Goal: Task Accomplishment & Management: Manage account settings

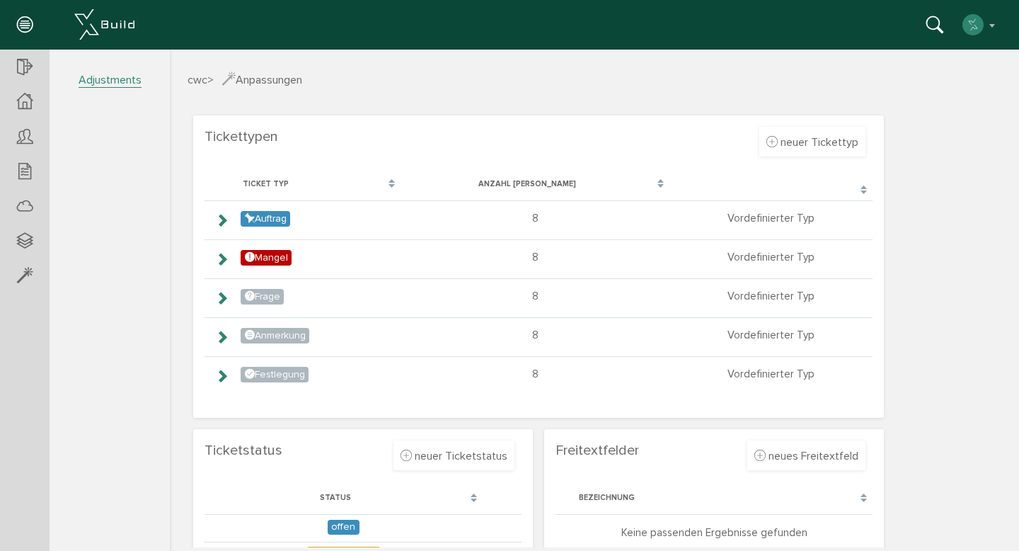
click at [121, 79] on font "Adjustments" at bounding box center [110, 80] width 63 height 14
click at [103, 185] on font "Files" at bounding box center [97, 189] width 22 height 14
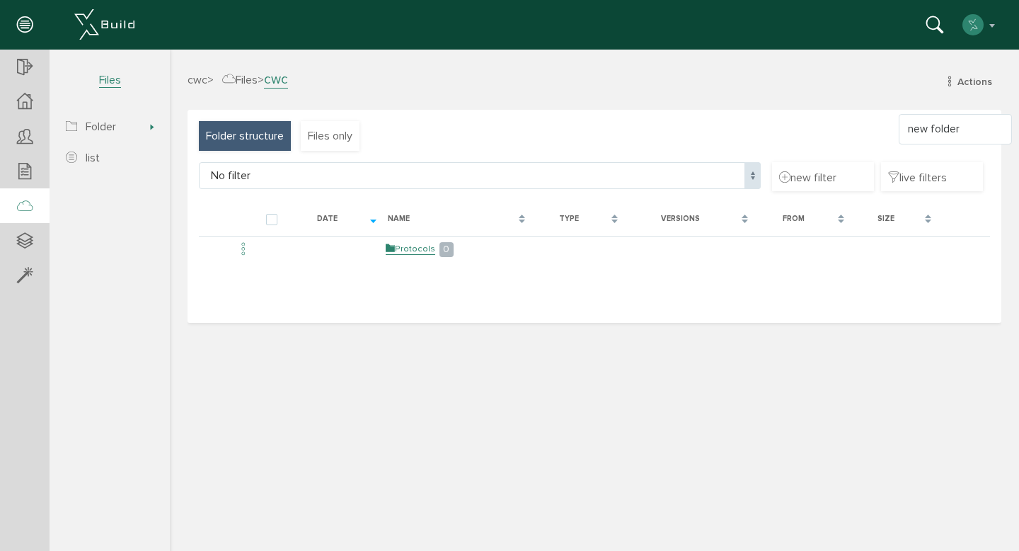
click at [546, 108] on div "cwc > Files > cwc Actions new folder" at bounding box center [594, 90] width 835 height 39
click at [328, 135] on font "Files only" at bounding box center [330, 136] width 45 height 14
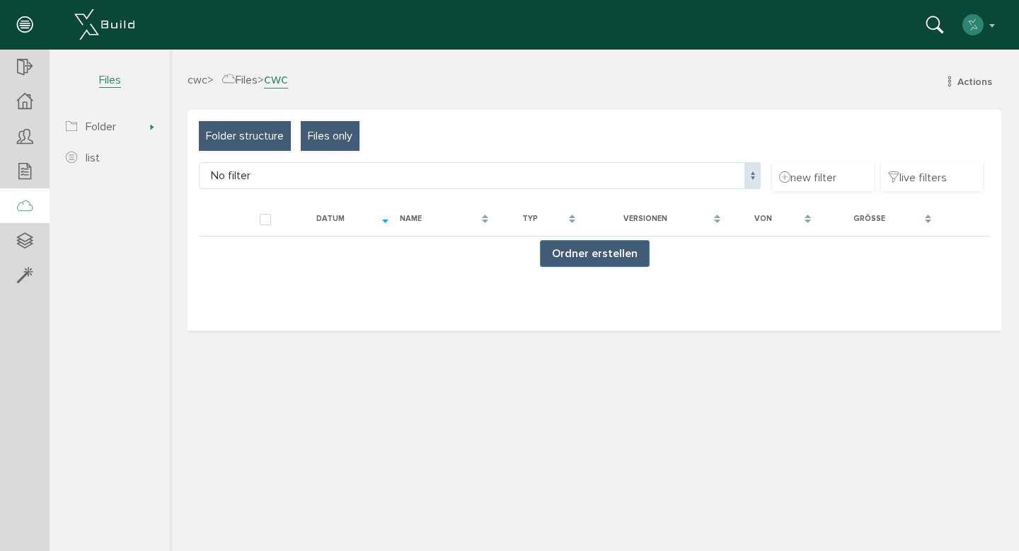
click at [260, 145] on div "Folder structure" at bounding box center [245, 136] width 92 height 30
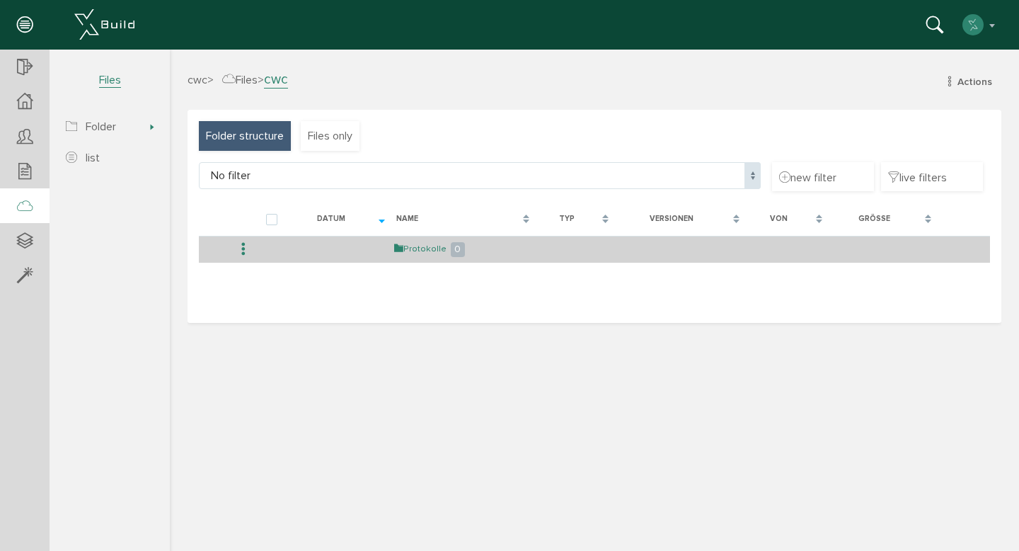
click at [429, 250] on link "Protokolle" at bounding box center [420, 249] width 52 height 12
click at [429, 250] on link "zurück" at bounding box center [421, 249] width 36 height 12
click at [429, 249] on link "Protokolle" at bounding box center [420, 249] width 52 height 12
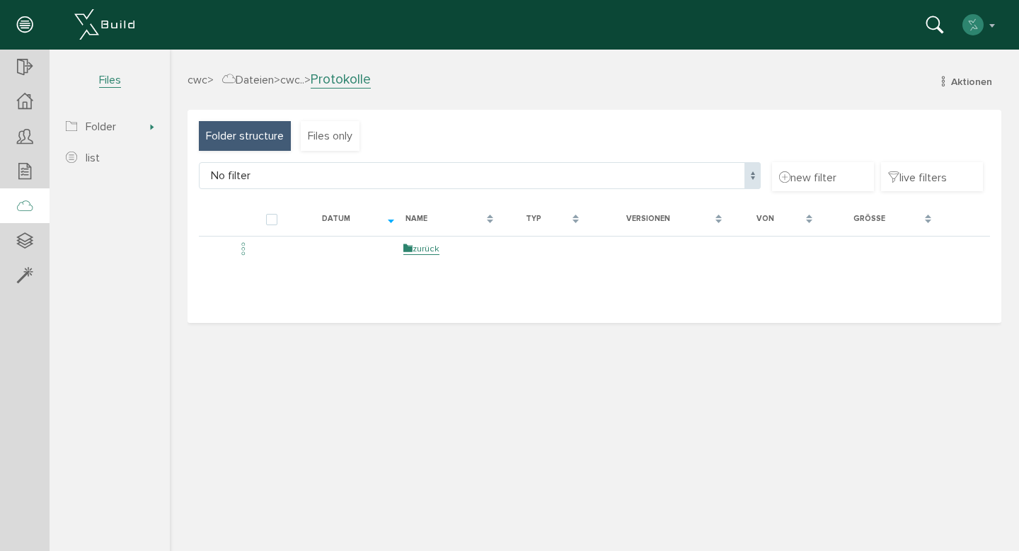
click at [429, 249] on link "zurück" at bounding box center [421, 249] width 36 height 12
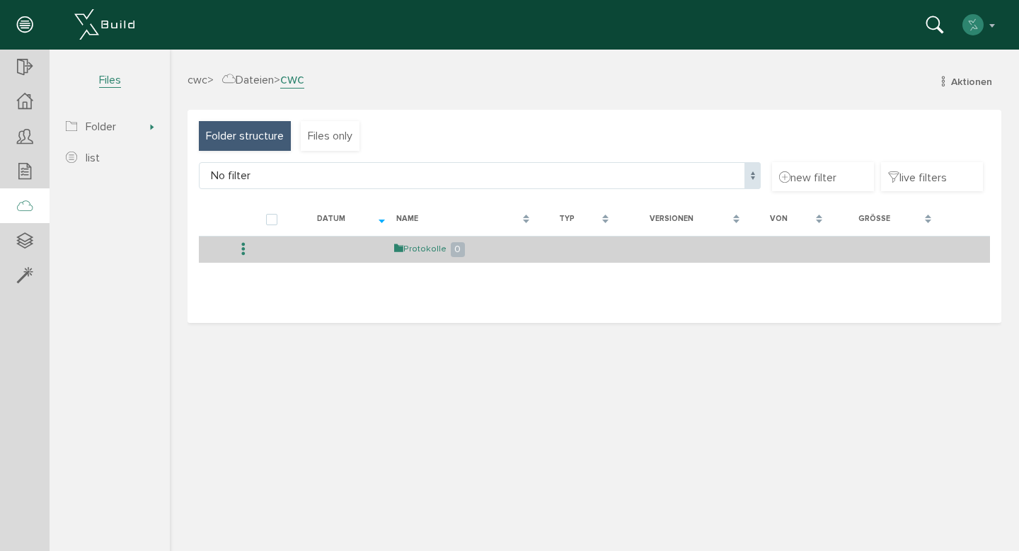
click at [429, 249] on link "Protokolle" at bounding box center [420, 249] width 52 height 12
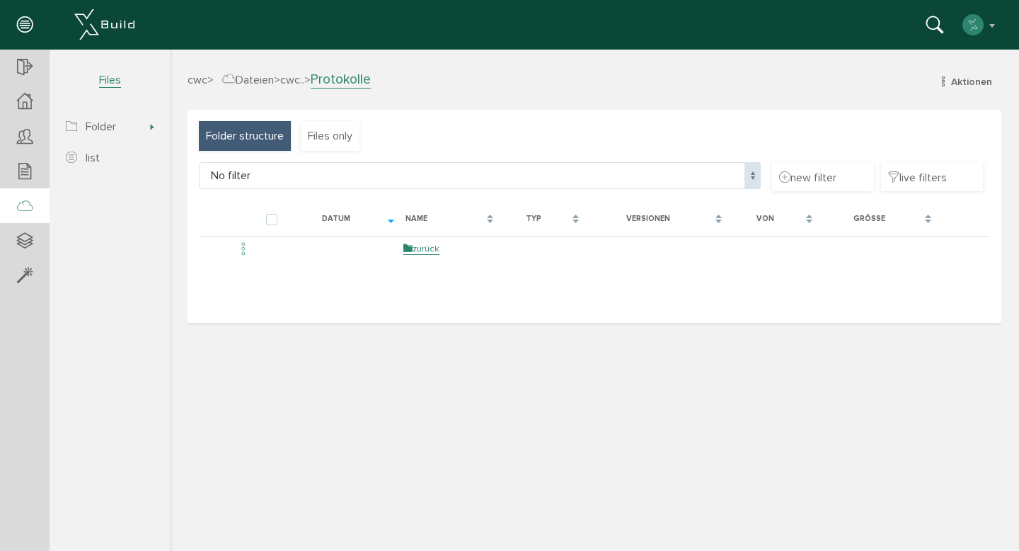
click at [429, 249] on link "zurück" at bounding box center [421, 249] width 36 height 12
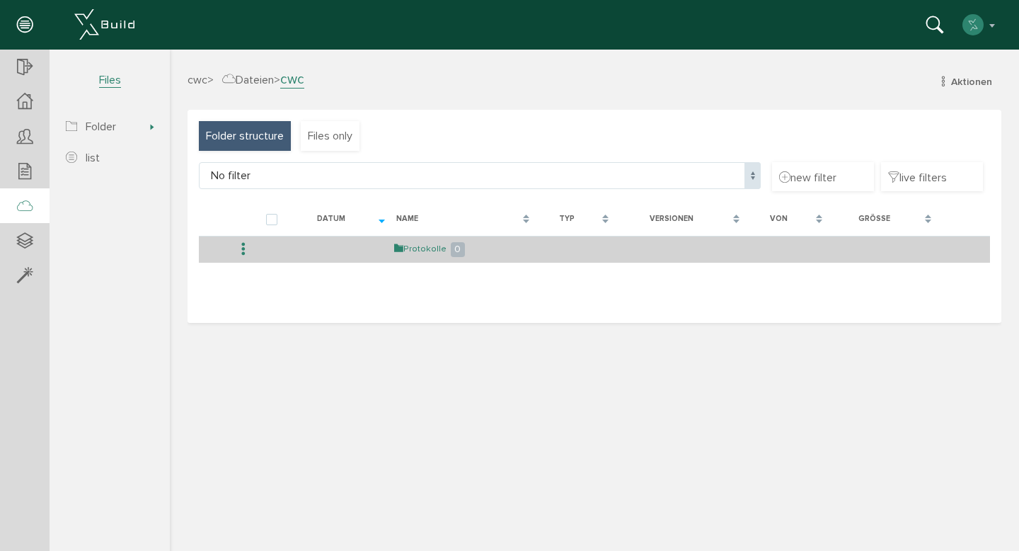
click at [429, 248] on link "Protokolle" at bounding box center [420, 249] width 52 height 12
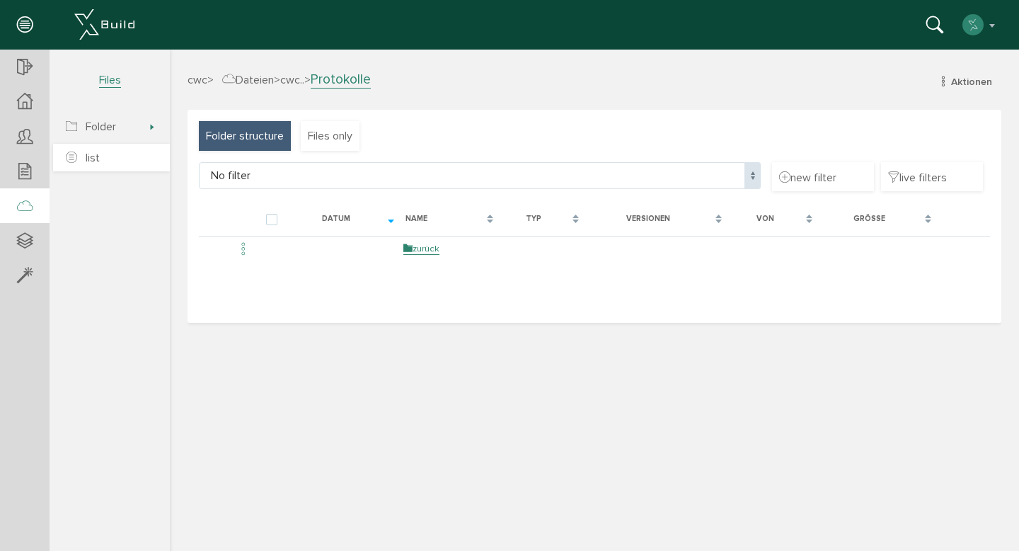
click at [127, 161] on link "list" at bounding box center [111, 158] width 117 height 28
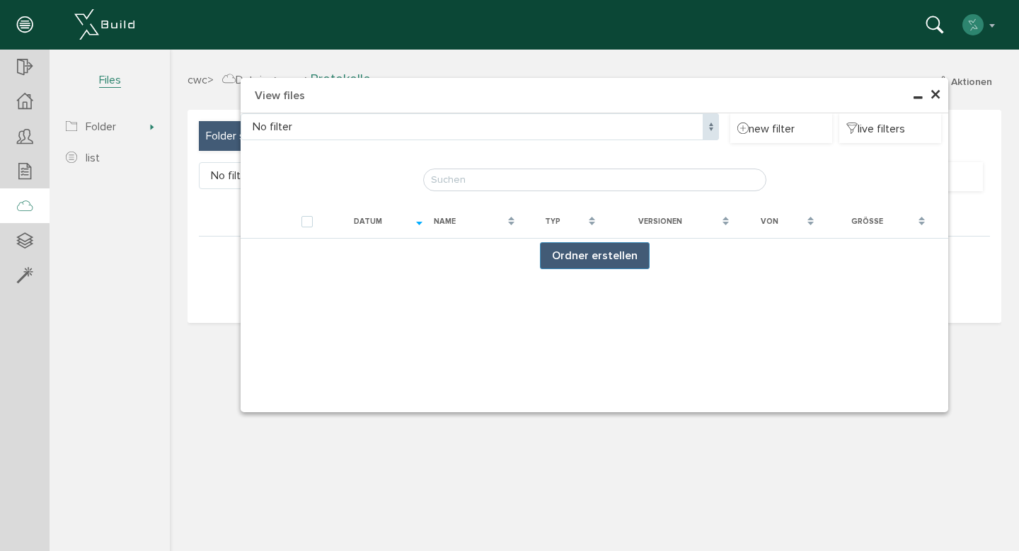
click at [934, 97] on font "×" at bounding box center [935, 95] width 11 height 28
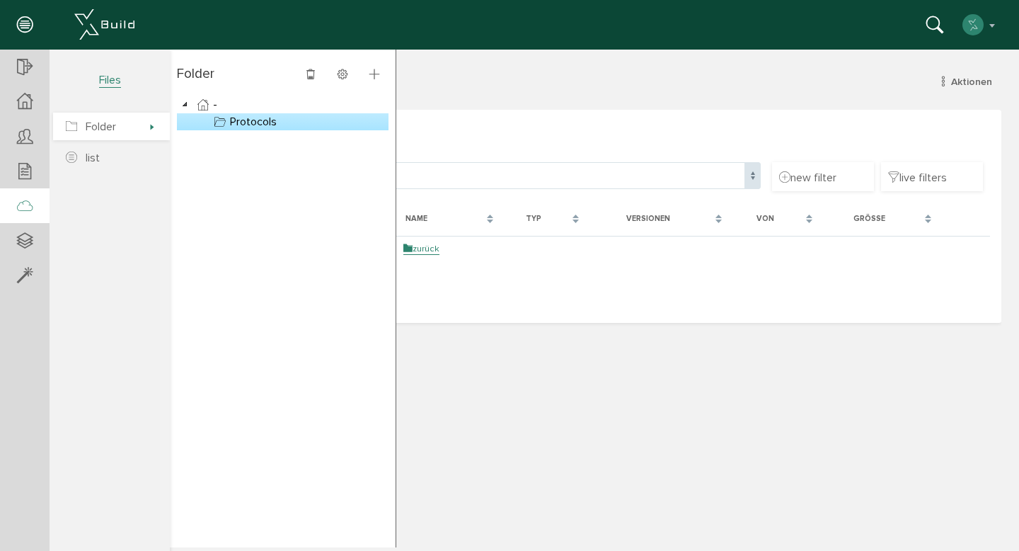
click at [139, 131] on span "Folder" at bounding box center [111, 127] width 117 height 28
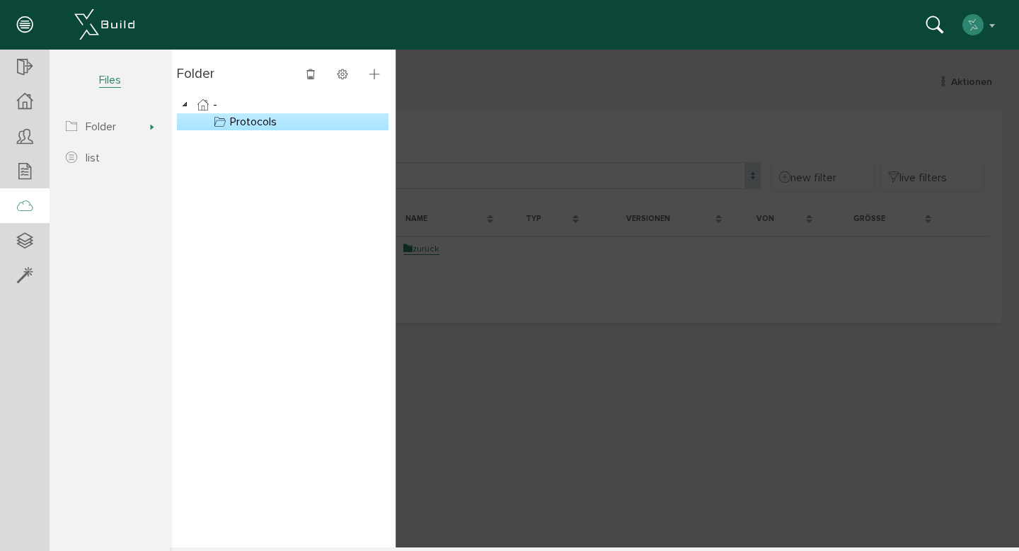
click at [230, 124] on font "Protocols" at bounding box center [253, 122] width 47 height 14
click at [244, 122] on font "Protocols" at bounding box center [253, 122] width 47 height 14
click at [534, 76] on div at bounding box center [594, 299] width 849 height 498
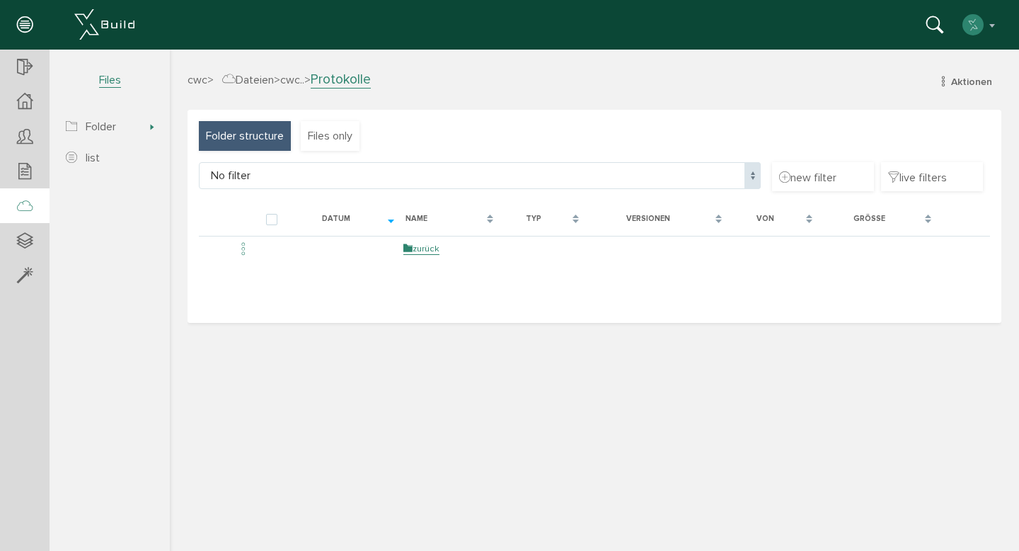
click at [196, 79] on span "cwc" at bounding box center [198, 80] width 20 height 14
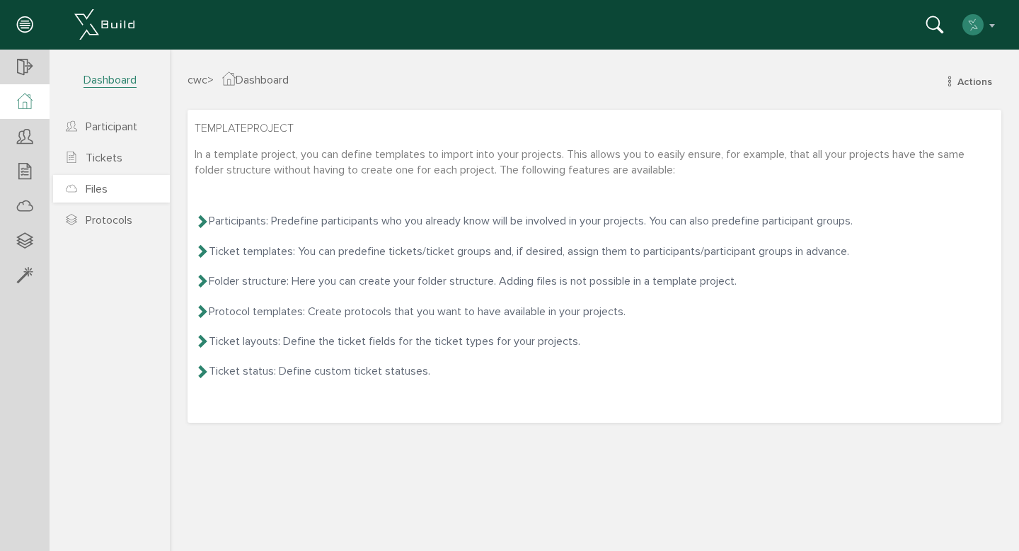
click at [467, 209] on div "In a template project, you can define templates to import into your projects. T…" at bounding box center [595, 262] width 800 height 233
click at [204, 280] on icon at bounding box center [202, 280] width 14 height 14
click at [203, 311] on icon at bounding box center [202, 311] width 14 height 14
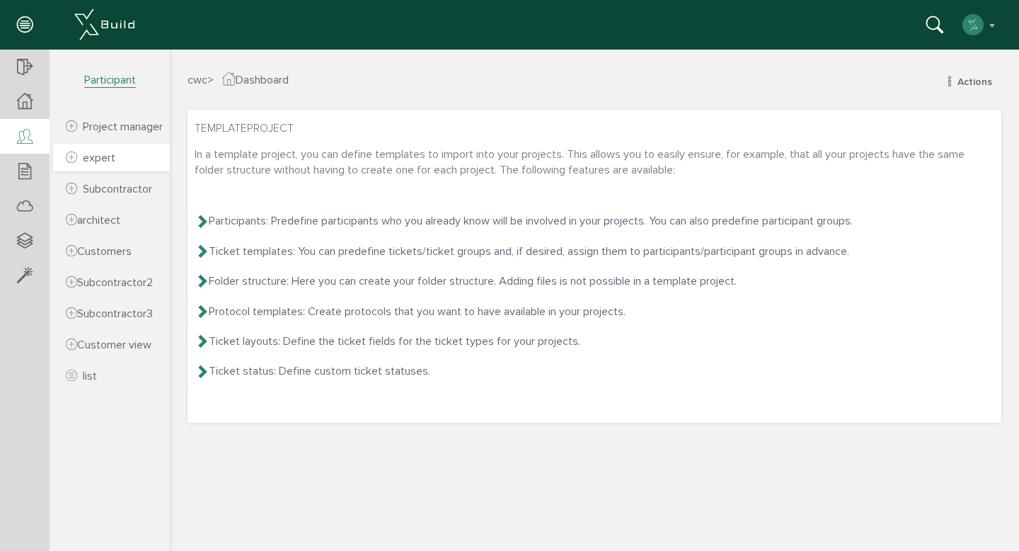
click at [96, 164] on font "expert" at bounding box center [99, 158] width 33 height 14
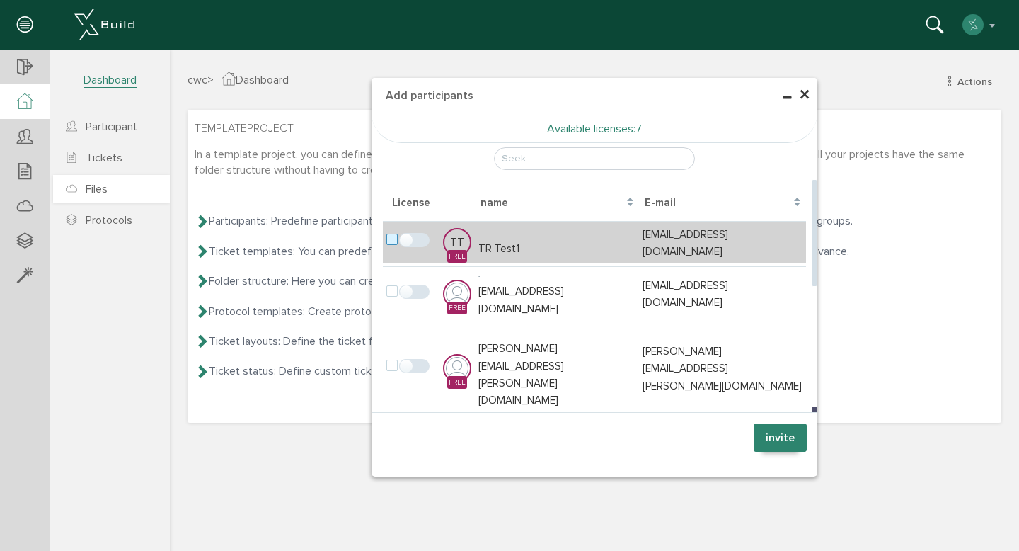
click at [392, 237] on label at bounding box center [394, 240] width 17 height 13
click at [392, 237] on input "checkbox" at bounding box center [390, 238] width 9 height 9
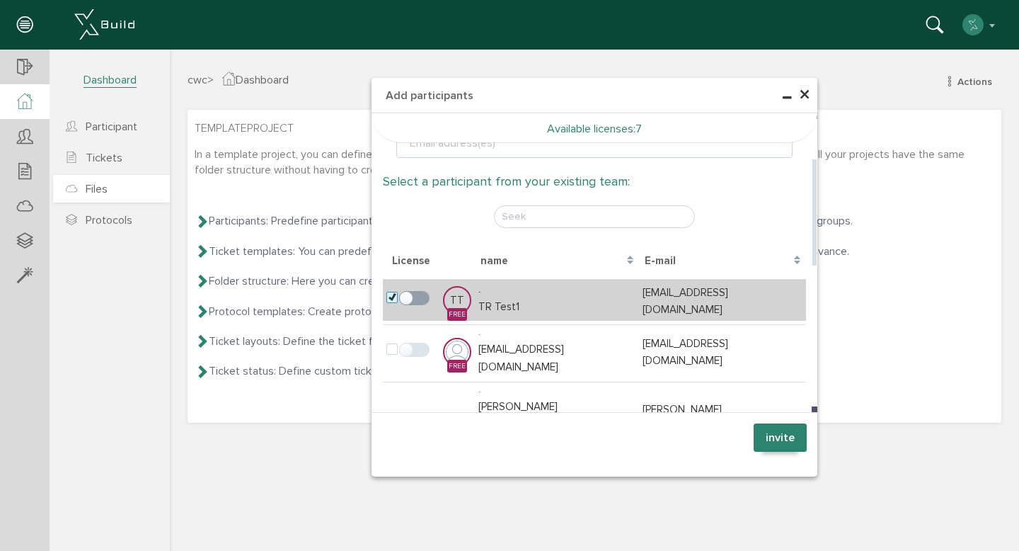
click at [391, 297] on label at bounding box center [394, 298] width 17 height 13
click at [391, 297] on input "checkbox" at bounding box center [390, 296] width 9 height 9
checkbox input "false"
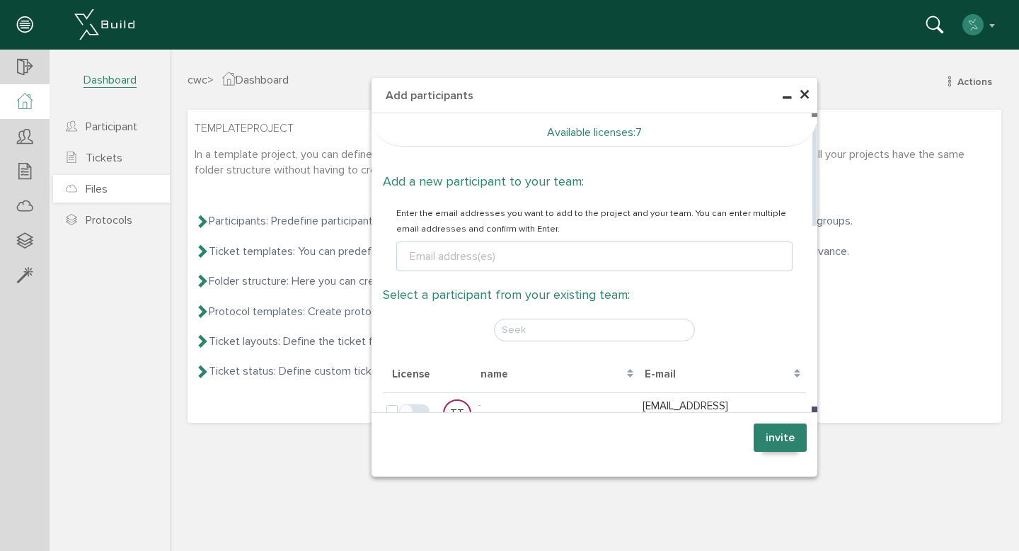
click at [580, 135] on font "Available licenses" at bounding box center [590, 132] width 86 height 14
click at [283, 218] on div "× Add participants Available licenses : 7 Add a new participant to your team: E…" at bounding box center [594, 299] width 849 height 498
click at [806, 96] on font "×" at bounding box center [804, 95] width 11 height 28
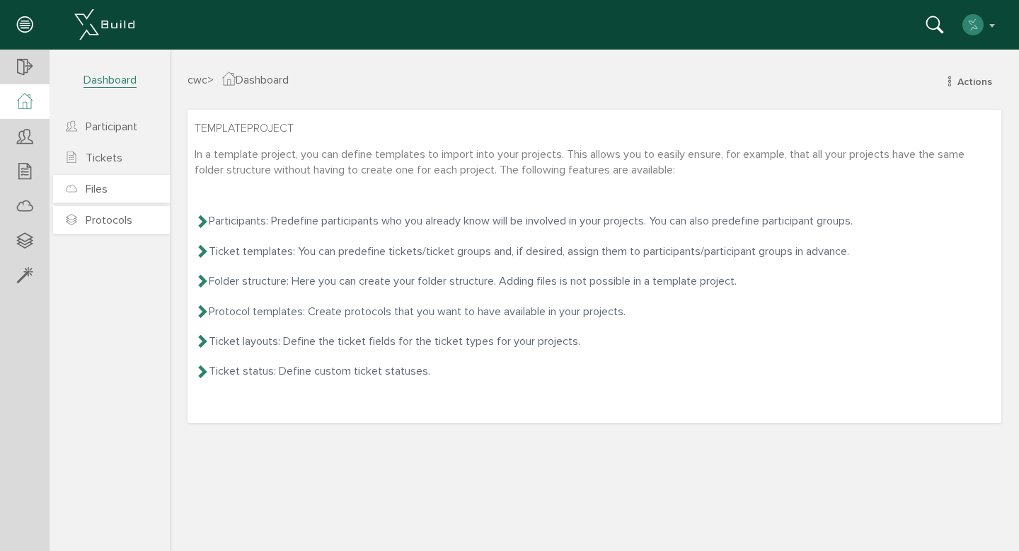
click at [119, 221] on font "Protocols" at bounding box center [109, 220] width 47 height 14
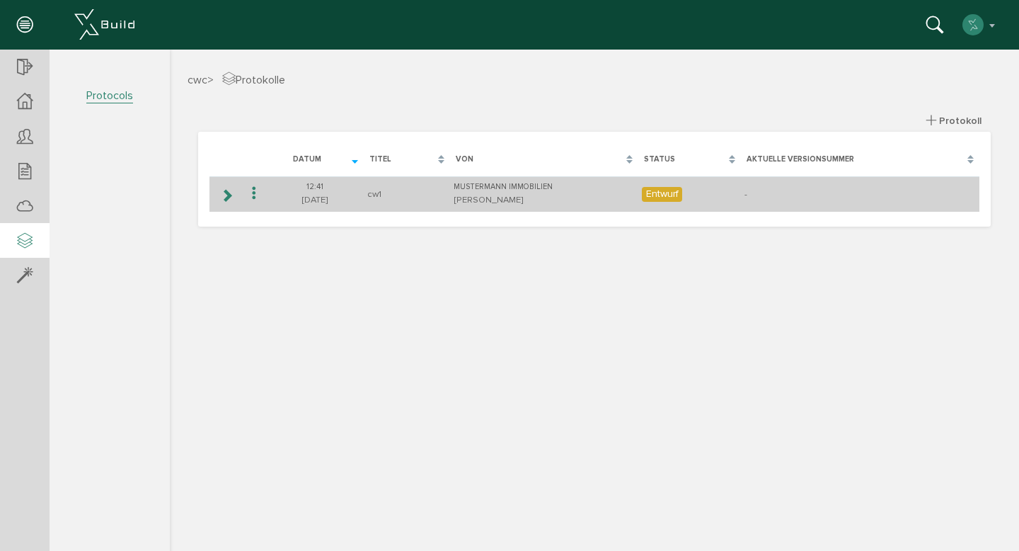
click at [229, 191] on icon at bounding box center [226, 195] width 13 height 11
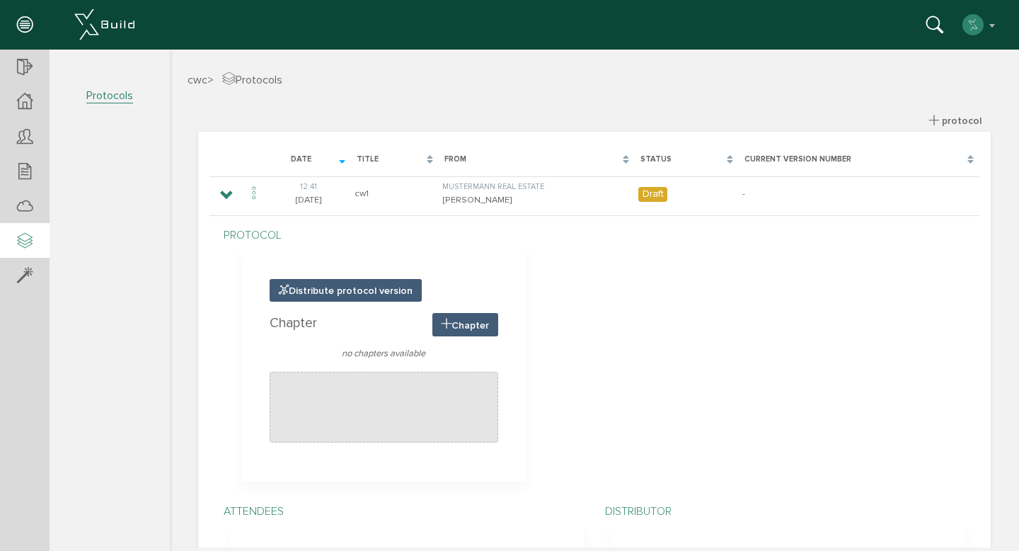
click at [656, 265] on div "protocol Distribute protocol version Chapter Chapter no chapters available save" at bounding box center [594, 353] width 763 height 269
click at [359, 384] on div at bounding box center [384, 407] width 229 height 71
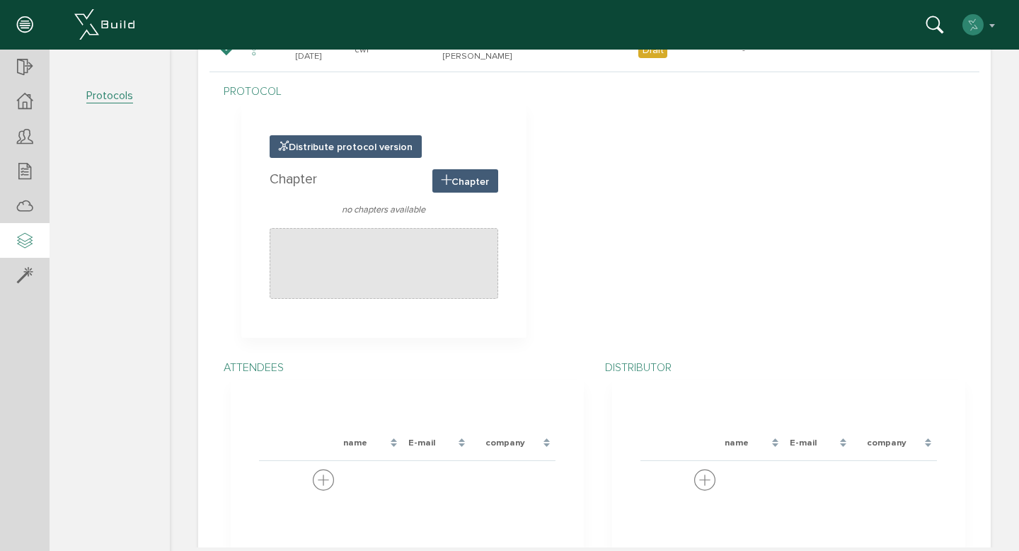
scroll to position [195, 0]
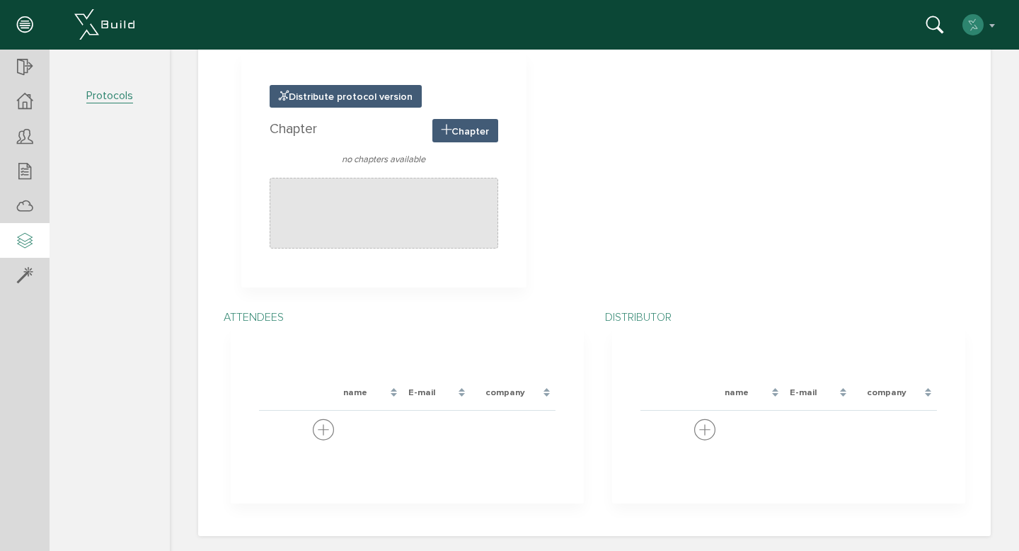
click at [251, 315] on font "Attendees" at bounding box center [254, 317] width 60 height 14
click at [636, 315] on font "Distributor" at bounding box center [638, 317] width 67 height 14
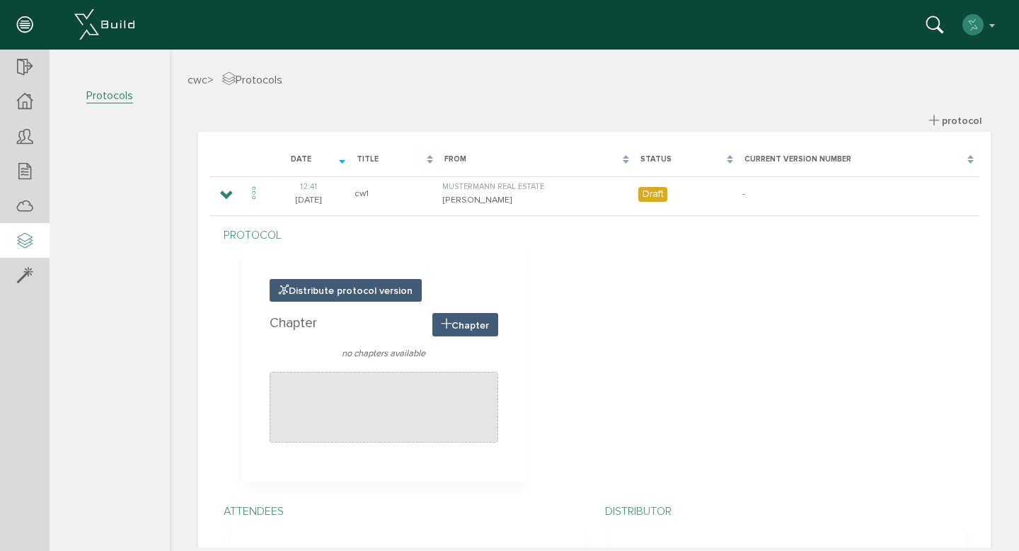
click at [194, 81] on font "cwc" at bounding box center [198, 80] width 20 height 14
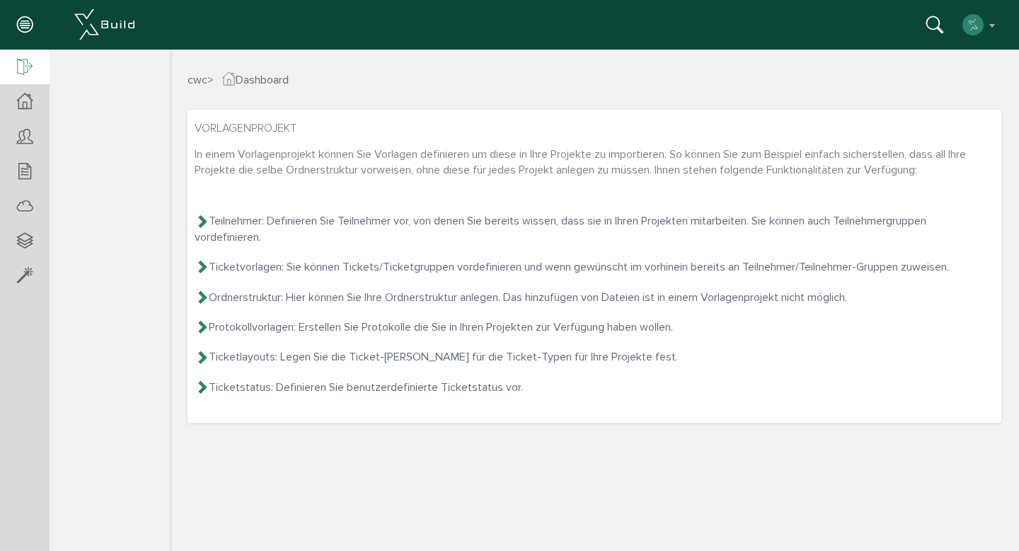
click at [25, 63] on icon at bounding box center [25, 68] width 16 height 20
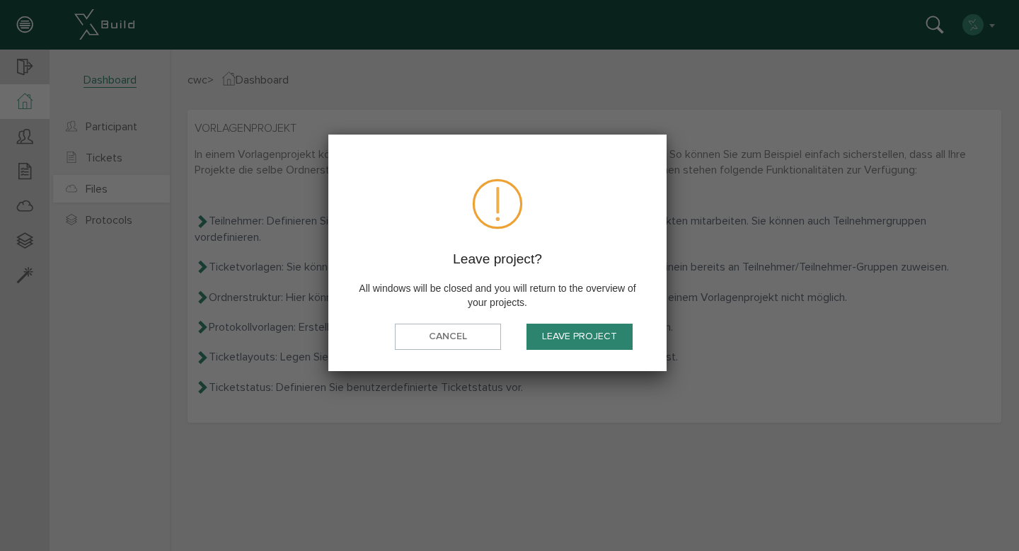
click at [562, 337] on font "Leave project" at bounding box center [579, 337] width 75 height 12
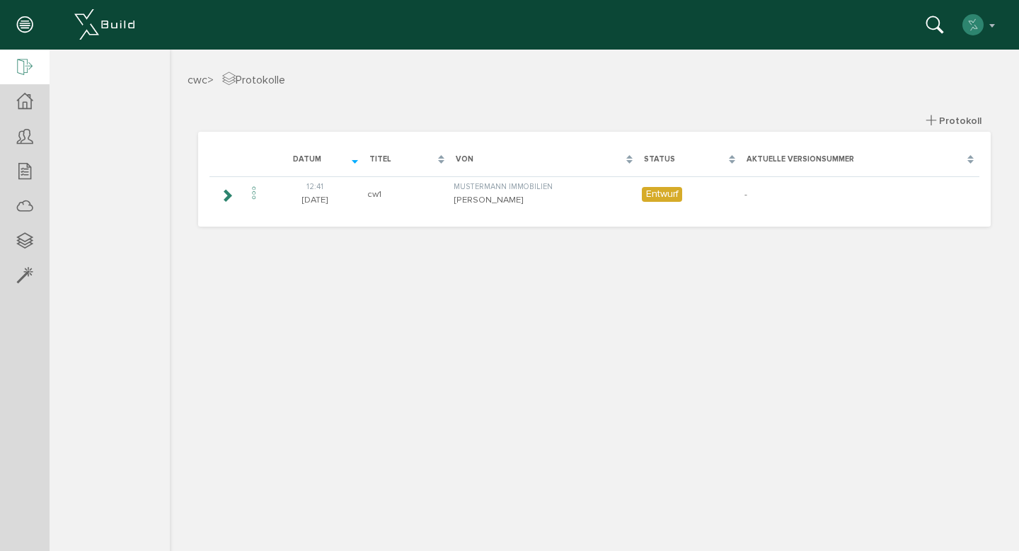
click at [35, 71] on div at bounding box center [25, 68] width 50 height 36
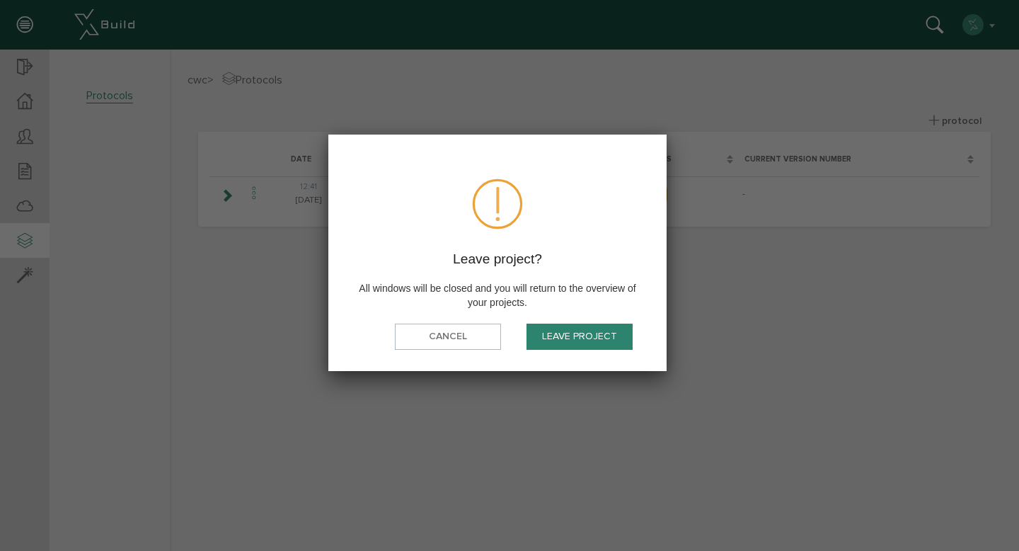
click at [565, 345] on button "Leave project" at bounding box center [580, 336] width 106 height 26
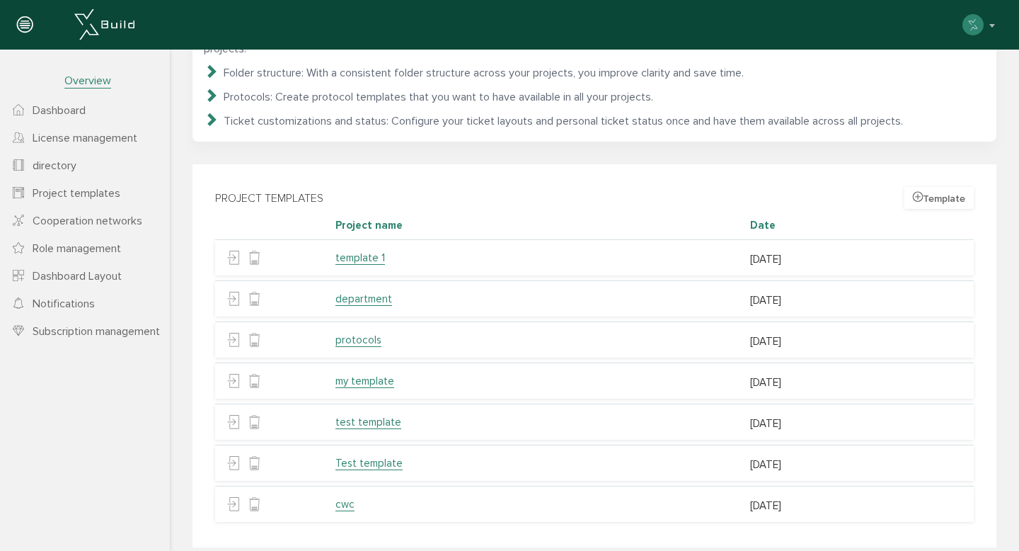
scroll to position [152, 0]
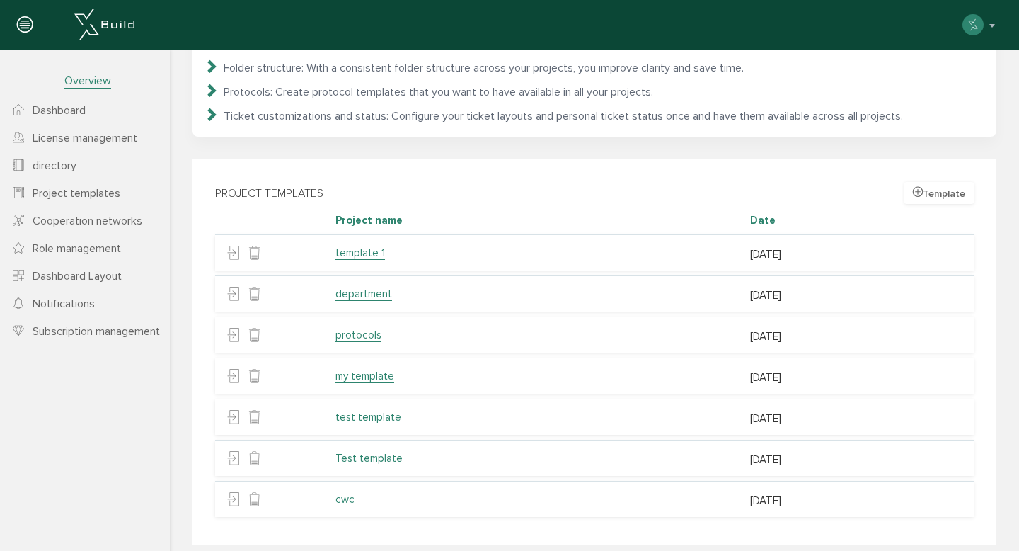
click at [913, 186] on icon at bounding box center [918, 192] width 10 height 12
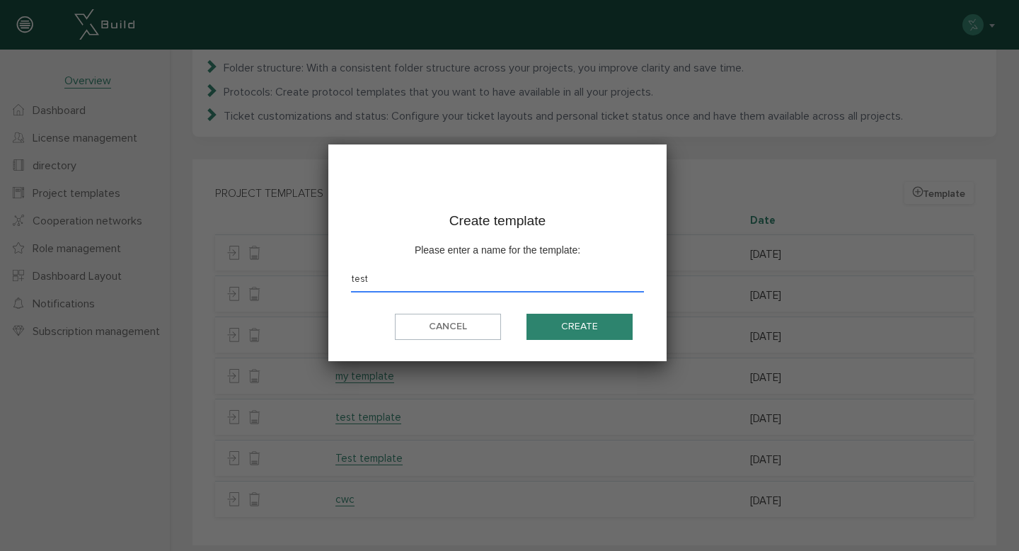
type input "test"
click at [628, 328] on button "Create" at bounding box center [580, 327] width 106 height 26
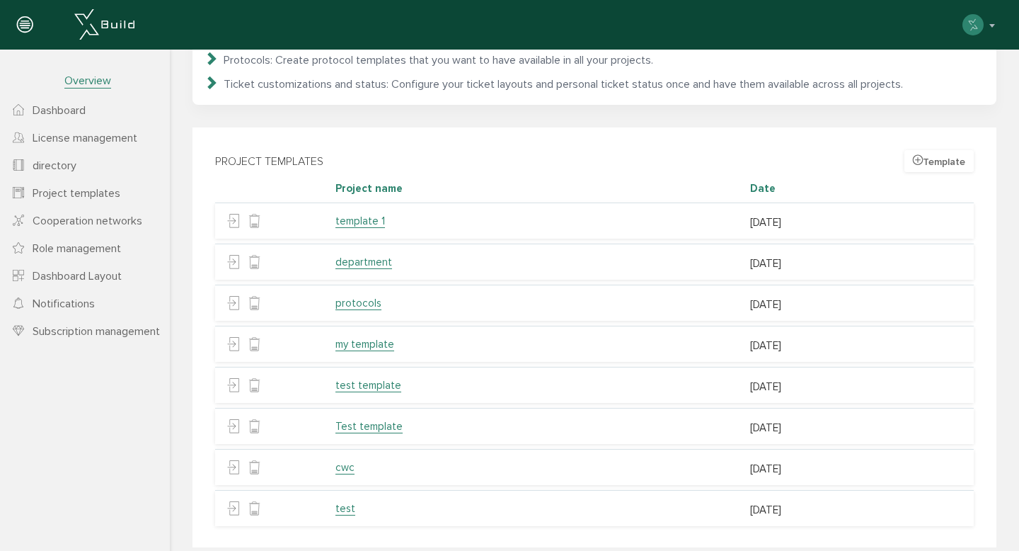
scroll to position [193, 0]
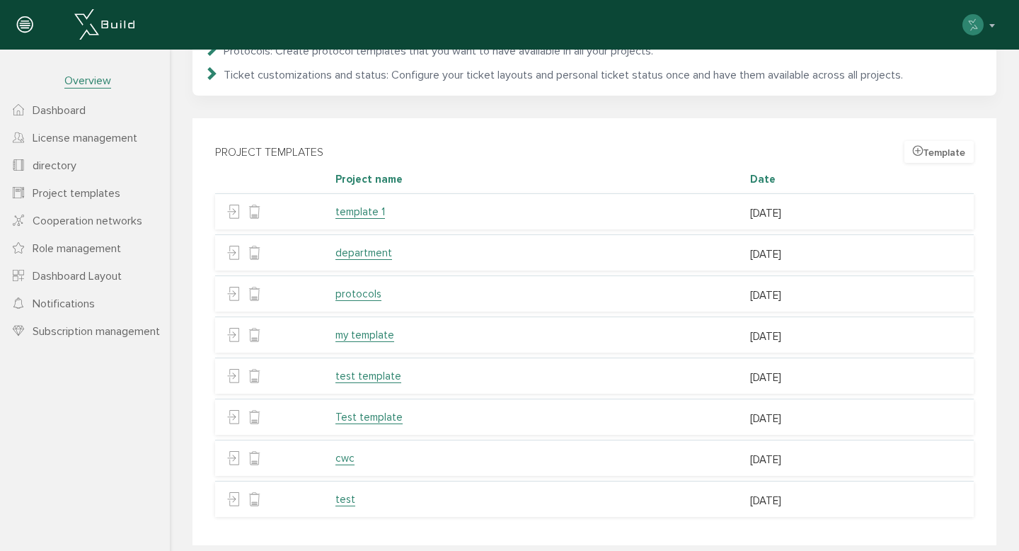
click at [340, 493] on font "test" at bounding box center [345, 499] width 20 height 13
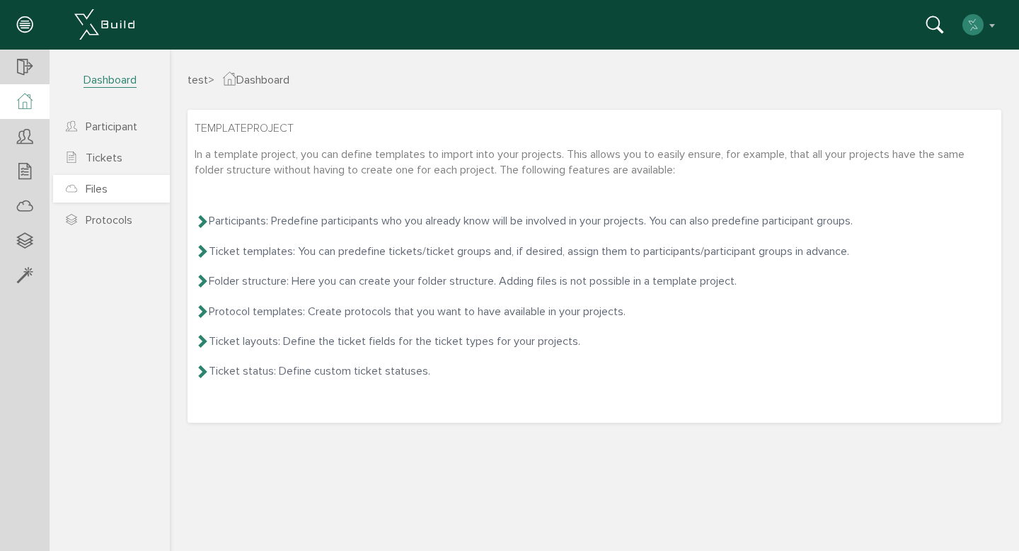
click at [130, 199] on link "Files" at bounding box center [111, 189] width 117 height 28
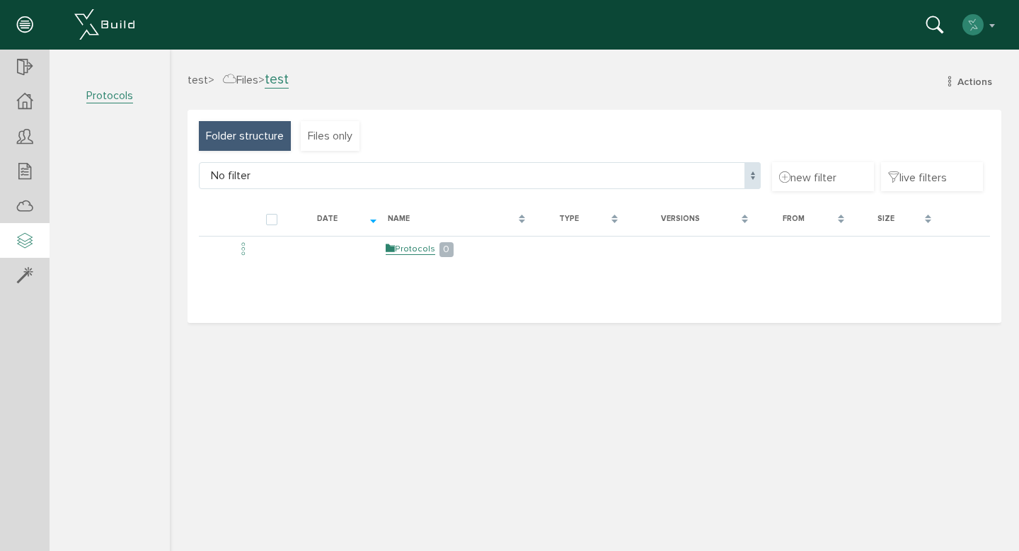
click at [18, 232] on icon at bounding box center [25, 241] width 16 height 20
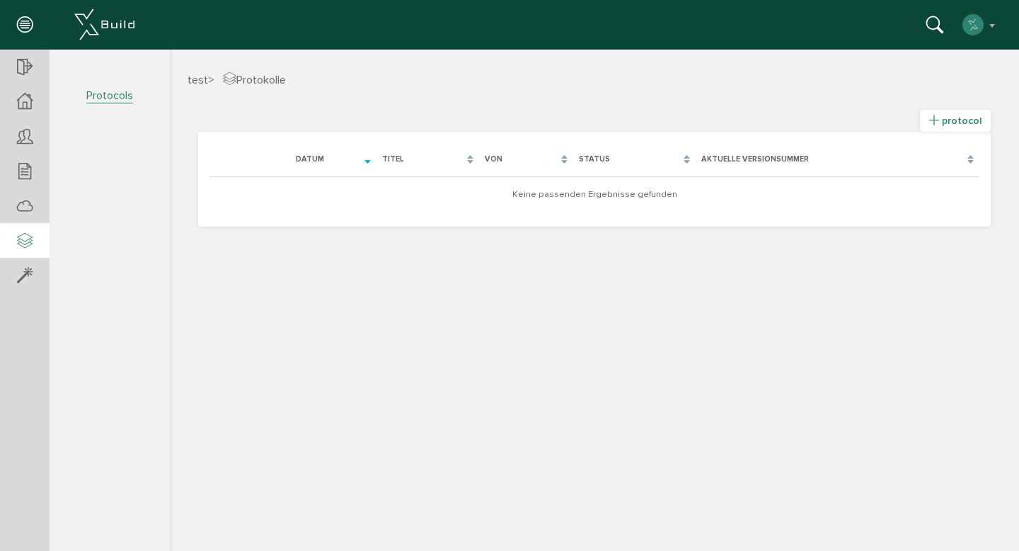
click at [949, 123] on font "protocol" at bounding box center [962, 121] width 40 height 12
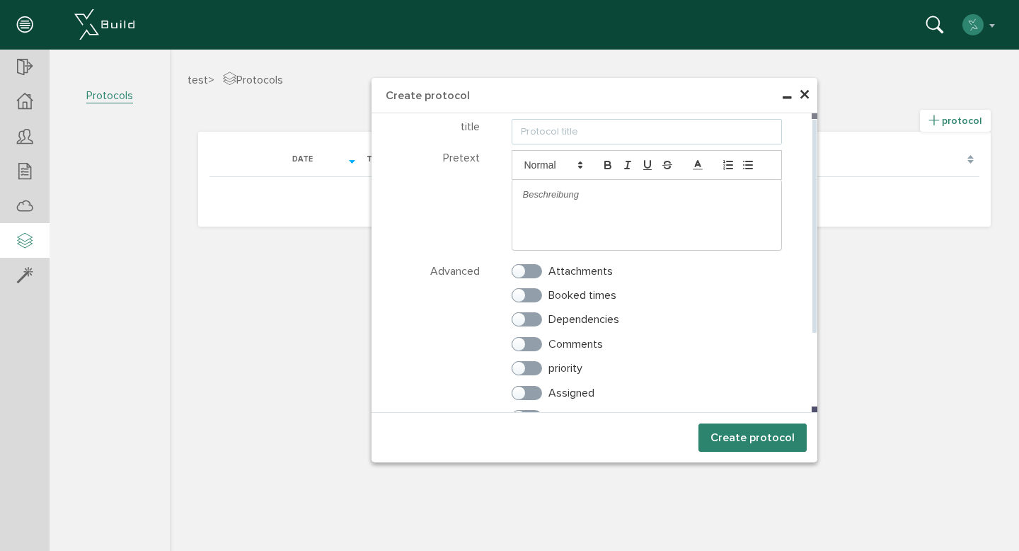
click at [723, 139] on input "text" at bounding box center [647, 131] width 271 height 25
click at [673, 199] on p at bounding box center [647, 194] width 248 height 13
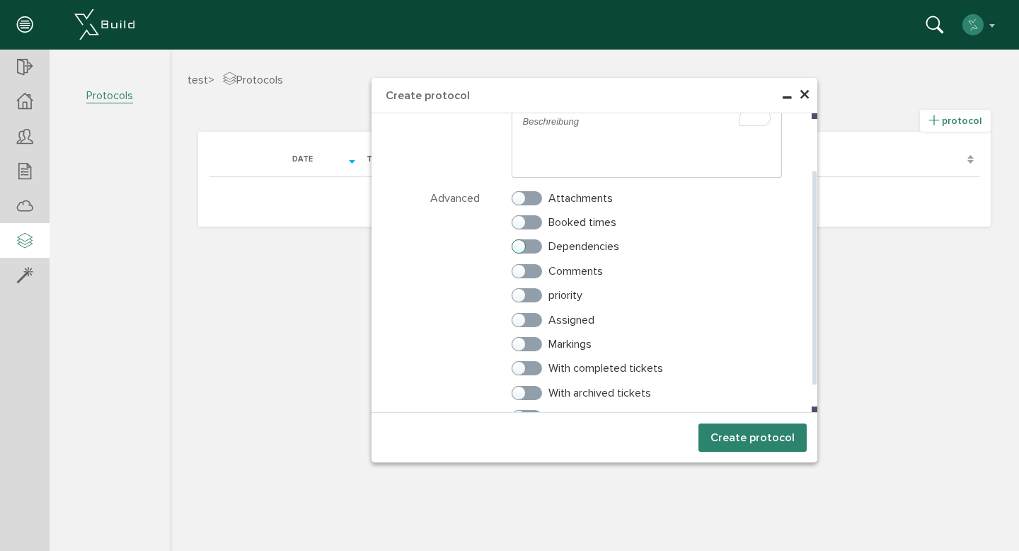
click at [526, 250] on label "Dependencies" at bounding box center [566, 246] width 108 height 13
click at [521, 248] on input "Dependencies" at bounding box center [516, 243] width 9 height 9
checkbox input "true"
click at [526, 270] on label "Comments" at bounding box center [557, 271] width 91 height 13
click at [521, 270] on input "Comments" at bounding box center [516, 267] width 9 height 9
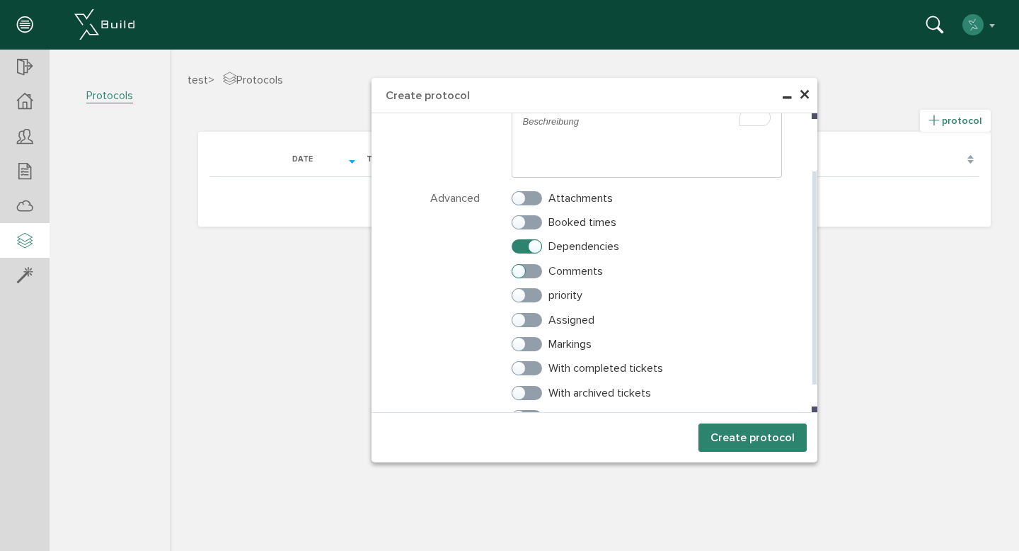
checkbox input "true"
click at [522, 302] on div "priority" at bounding box center [647, 295] width 271 height 16
click at [521, 291] on label "priority" at bounding box center [547, 295] width 71 height 13
click at [521, 291] on input "priority" at bounding box center [516, 291] width 9 height 9
checkbox input "true"
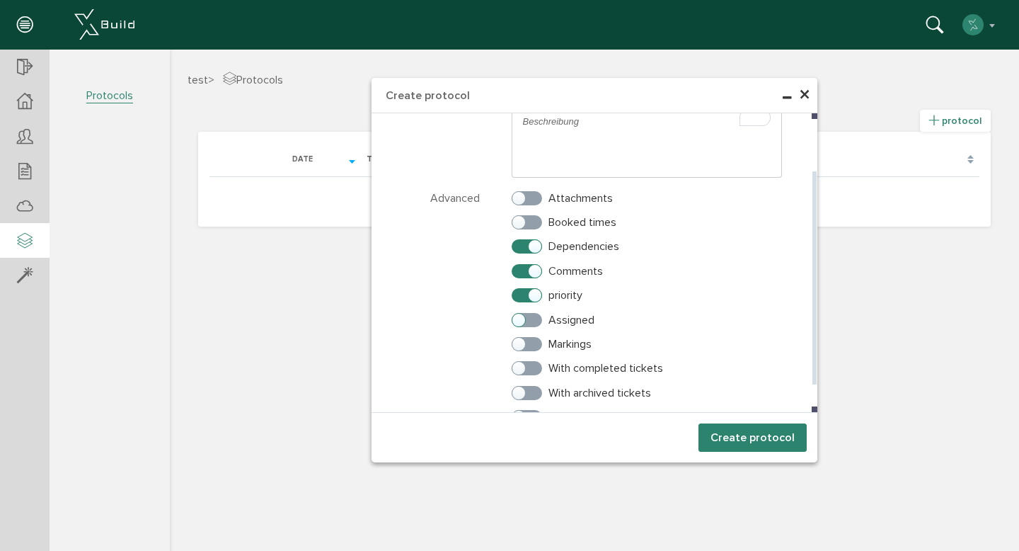
click at [524, 316] on label "Assigned" at bounding box center [553, 320] width 83 height 13
click at [521, 316] on input "Assigned" at bounding box center [516, 316] width 9 height 9
checkbox input "true"
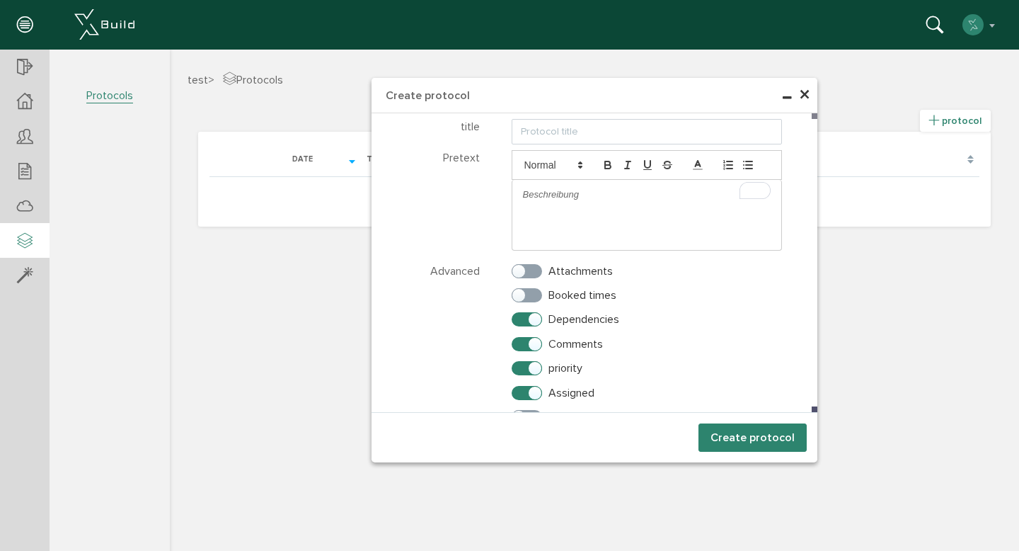
click at [803, 91] on font "×" at bounding box center [804, 95] width 11 height 28
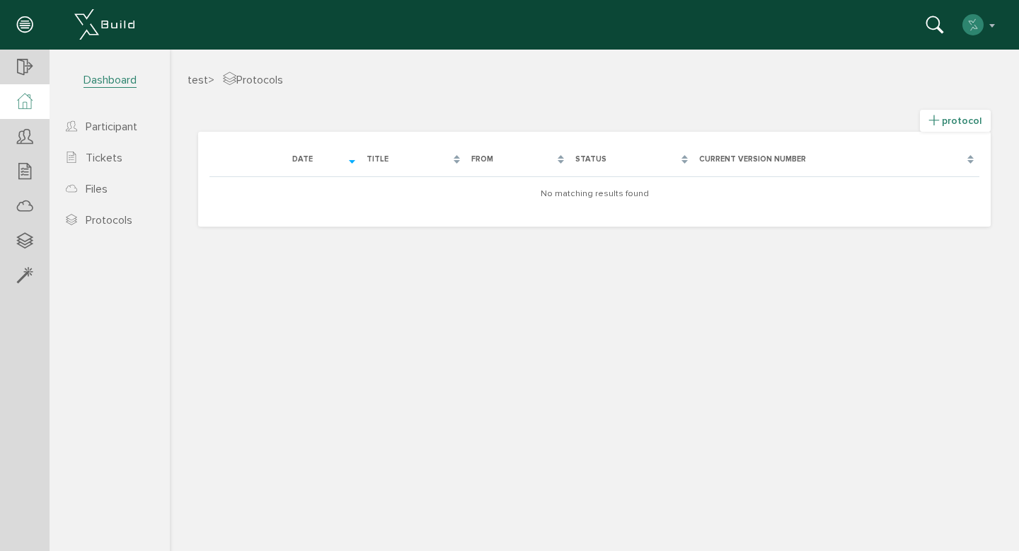
click at [124, 79] on font "Dashboard" at bounding box center [110, 80] width 53 height 14
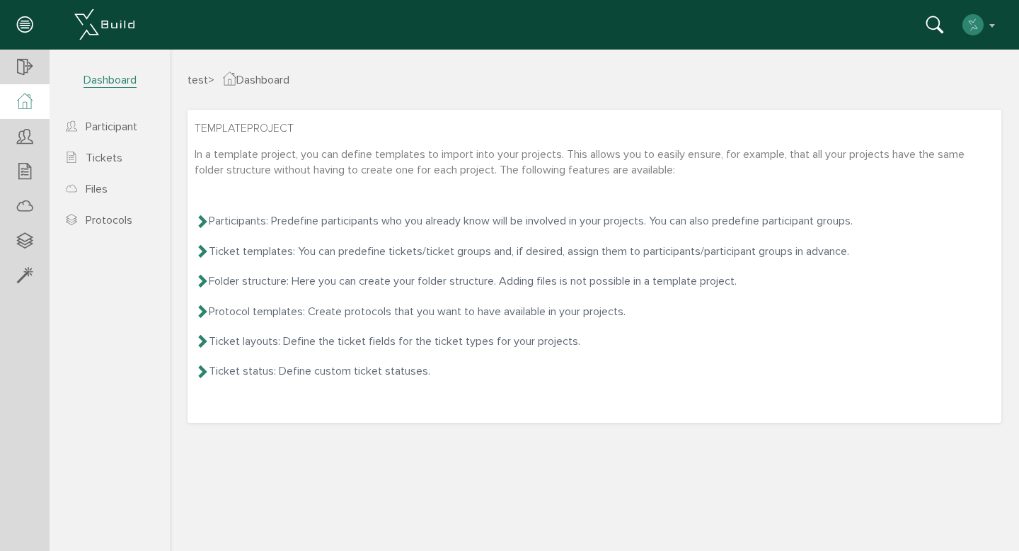
click at [507, 147] on font "In a template project, you can define templates to import into your projects. T…" at bounding box center [580, 162] width 770 height 30
click at [115, 158] on font "Tickets" at bounding box center [104, 158] width 37 height 14
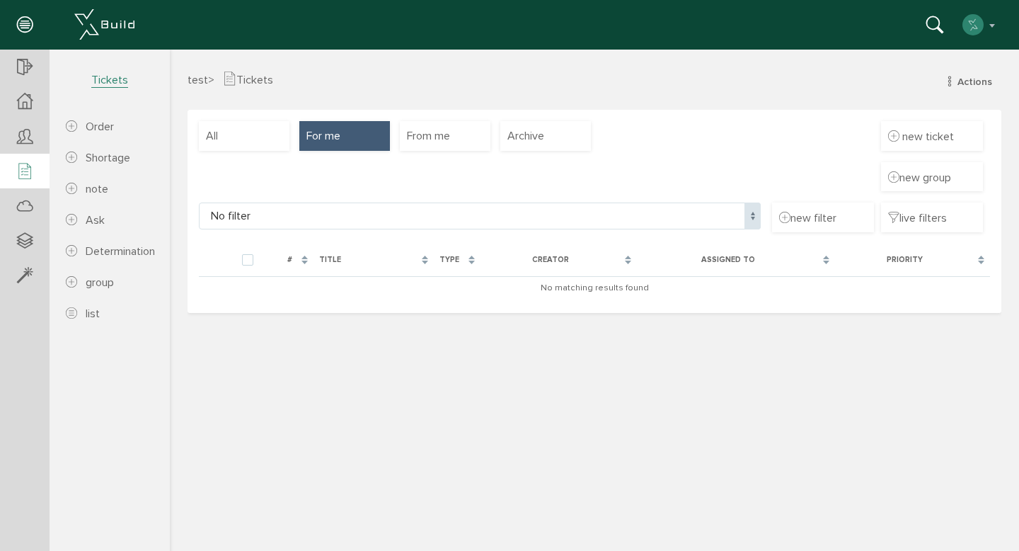
click at [611, 219] on span "No filter" at bounding box center [480, 215] width 562 height 27
click at [611, 218] on span "No filter" at bounding box center [480, 215] width 562 height 27
click at [799, 224] on font "new filter" at bounding box center [814, 218] width 46 height 14
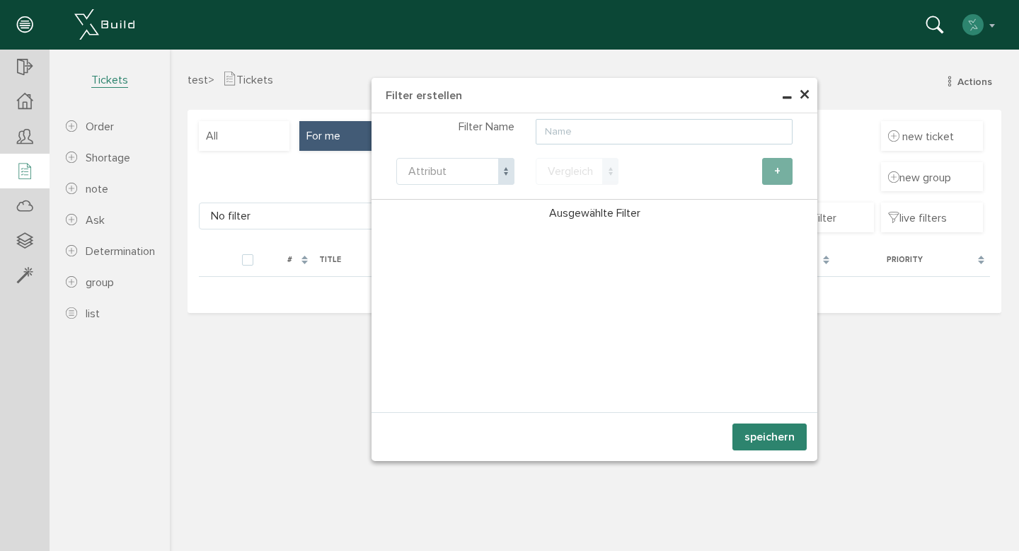
click at [621, 136] on input "text" at bounding box center [664, 131] width 257 height 25
click at [502, 169] on span at bounding box center [506, 171] width 16 height 27
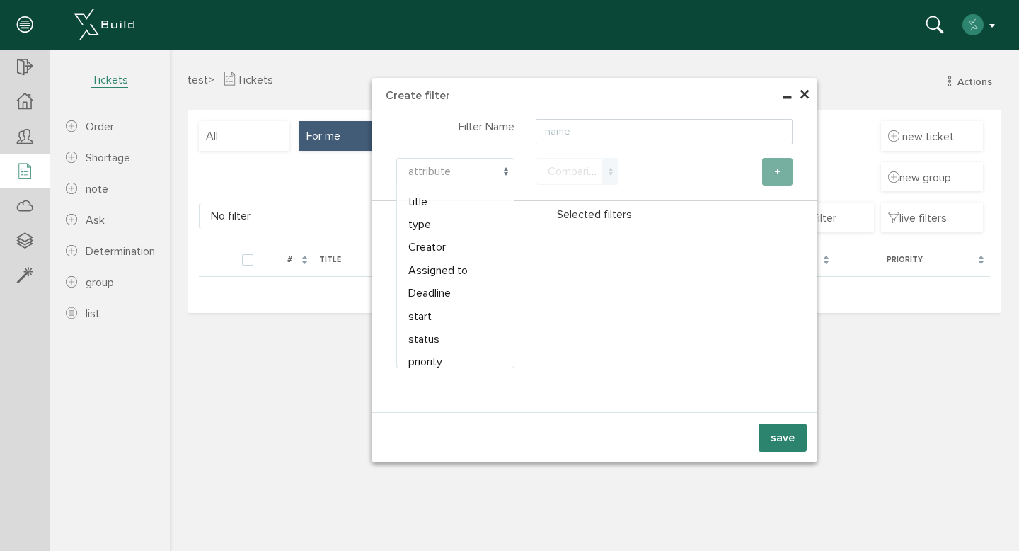
click at [991, 24] on button "button" at bounding box center [980, 24] width 36 height 21
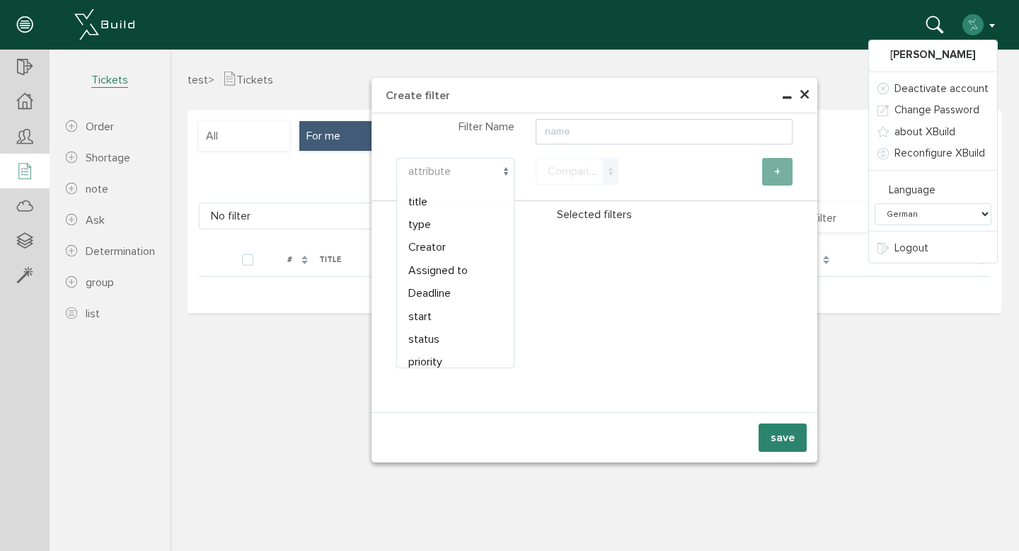
click at [991, 24] on button "button" at bounding box center [980, 24] width 36 height 21
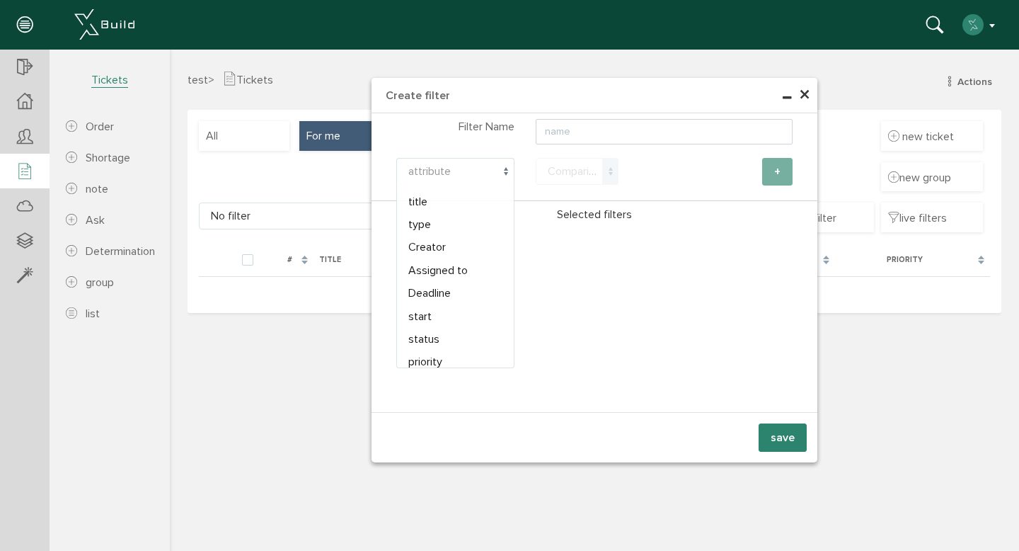
click at [991, 24] on button "button" at bounding box center [980, 24] width 36 height 21
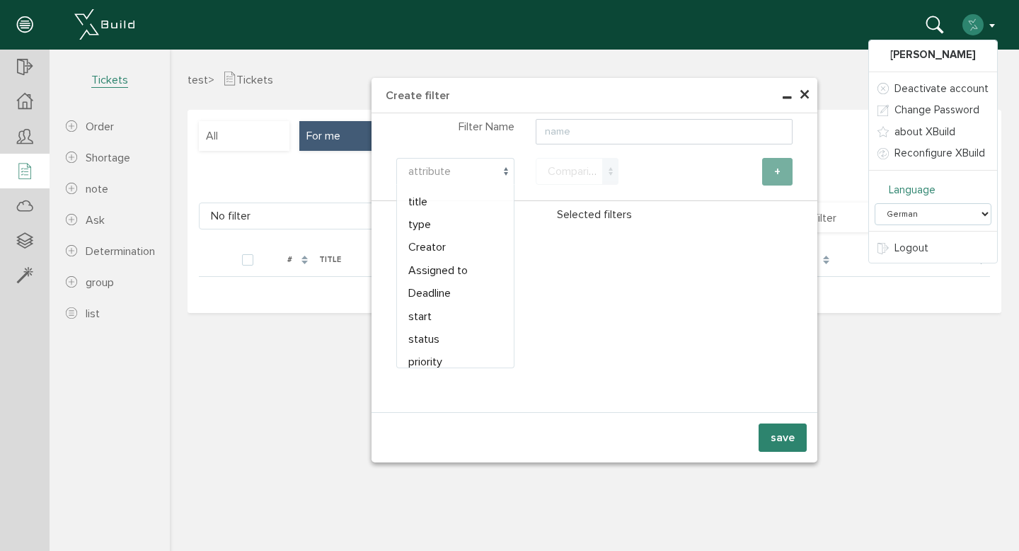
click at [929, 216] on select "German English Italian Spanish French" at bounding box center [933, 214] width 117 height 22
select select "en-US"
click at [878, 203] on select "German English Italian Spanish French" at bounding box center [933, 214] width 117 height 22
click at [851, 68] on div "× Create filter Select participants Participant Filter Name title type Creator …" at bounding box center [594, 299] width 849 height 498
click at [805, 95] on font "×" at bounding box center [804, 95] width 11 height 28
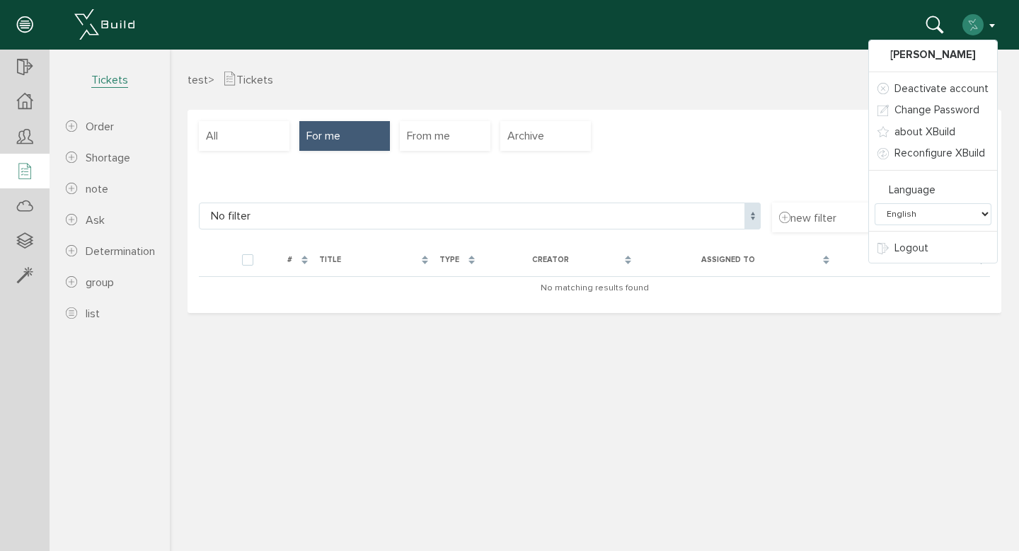
click at [800, 80] on h3 "test > Tickets Actions new order new shortage new note new question new determi…" at bounding box center [595, 79] width 814 height 16
click at [984, 19] on button "button" at bounding box center [980, 24] width 36 height 21
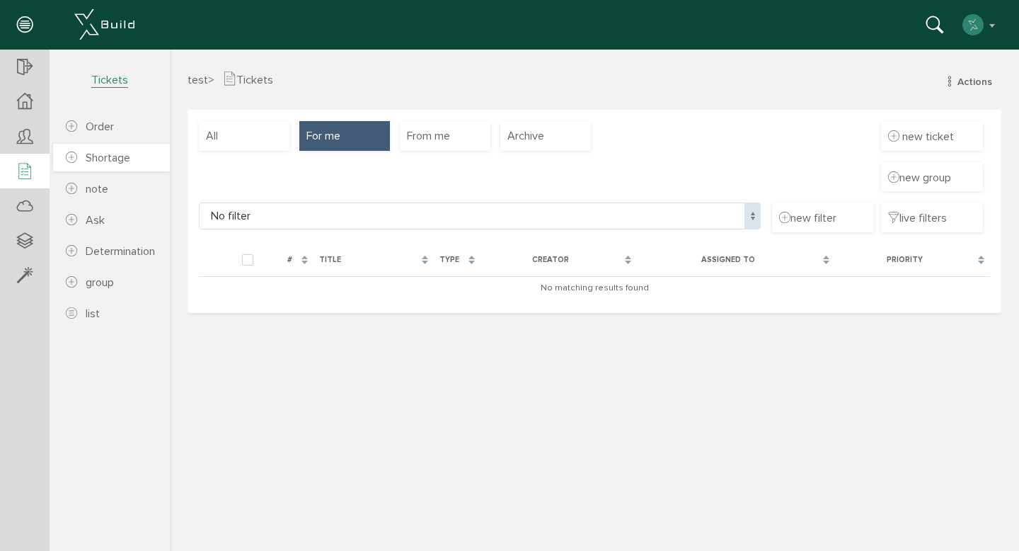
click at [132, 164] on link "Shortage" at bounding box center [111, 158] width 117 height 28
click at [121, 139] on link "Order" at bounding box center [111, 127] width 117 height 28
click at [117, 203] on ul "Order Shortage note Ask Determination group list" at bounding box center [110, 211] width 120 height 231
click at [114, 195] on link "note" at bounding box center [111, 189] width 117 height 28
click at [115, 86] on font "Tickets" at bounding box center [109, 80] width 37 height 14
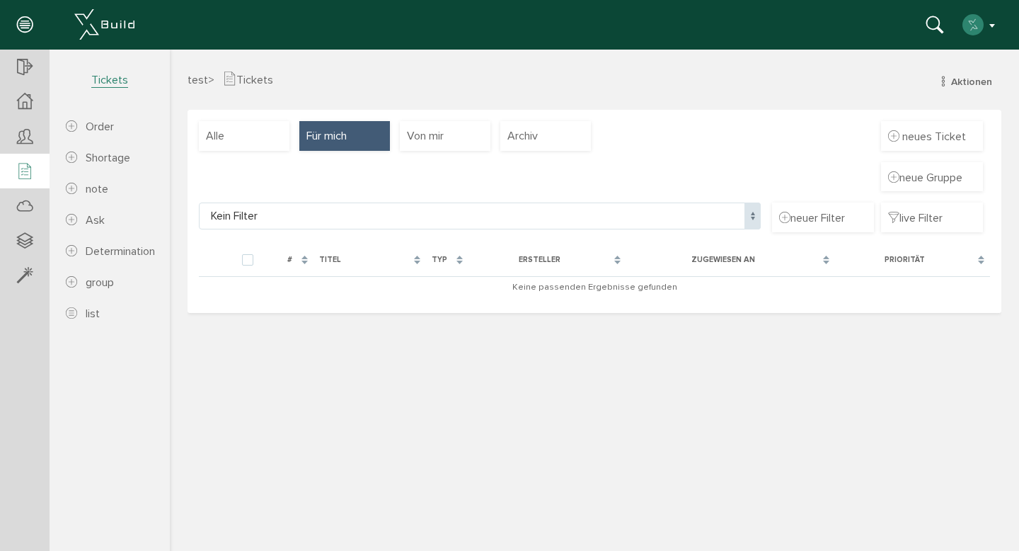
click at [991, 21] on button "button" at bounding box center [980, 24] width 36 height 21
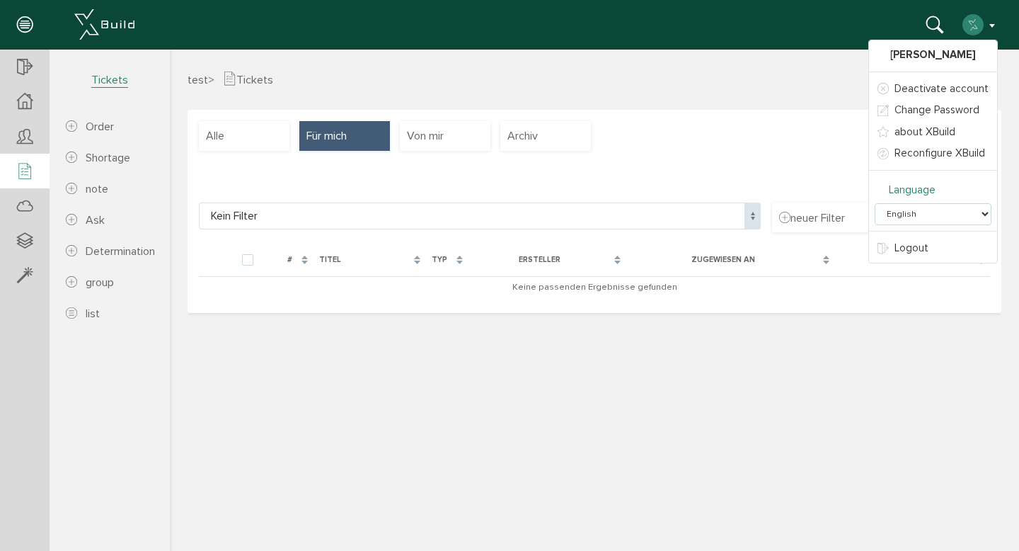
click at [953, 205] on select "German English Italian Spanish French" at bounding box center [933, 214] width 117 height 22
click at [878, 203] on select "German English Italian Spanish French" at bounding box center [933, 214] width 117 height 22
click at [798, 76] on h3 "test > Tickets Aktionen neuer Auftrag neuer Mangel neue Anmerkung neue Frage ne…" at bounding box center [595, 79] width 814 height 16
click at [967, 25] on img "button" at bounding box center [973, 24] width 23 height 23
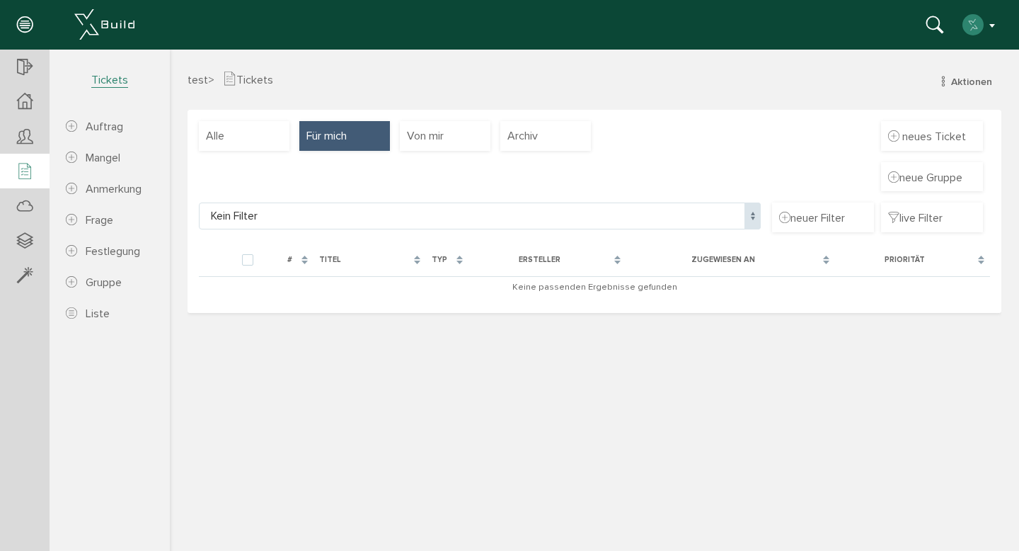
click at [992, 26] on button "button" at bounding box center [980, 24] width 36 height 21
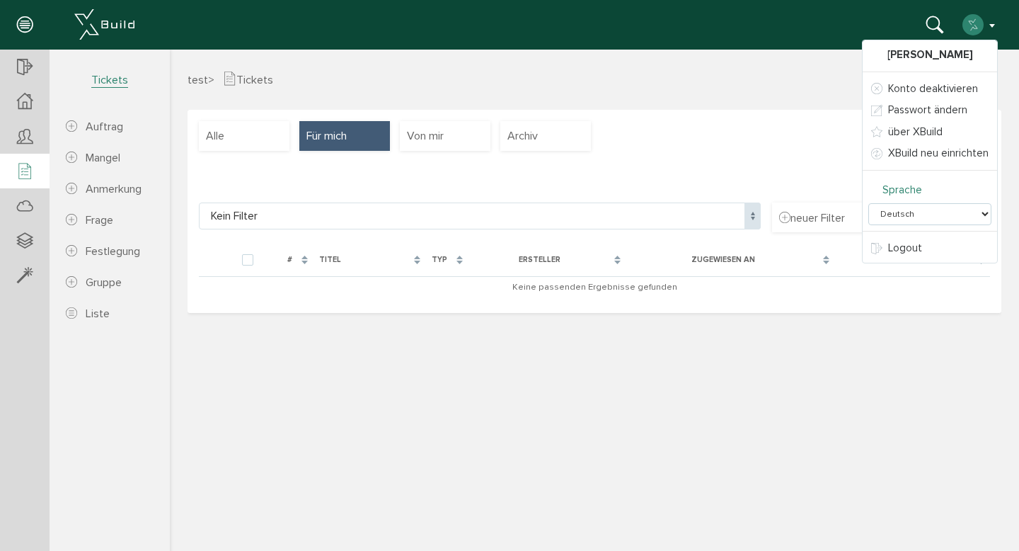
click at [963, 206] on select "Deutsch English Italiano Español Français" at bounding box center [929, 214] width 123 height 22
select select "en-US"
click at [869, 203] on select "Deutsch English Italiano Español Français" at bounding box center [929, 214] width 123 height 22
click at [798, 133] on div "Alle Für mich Von mir Archiv neues Ticket neue Gruppe Kein Filter Kein Filter n…" at bounding box center [595, 211] width 814 height 202
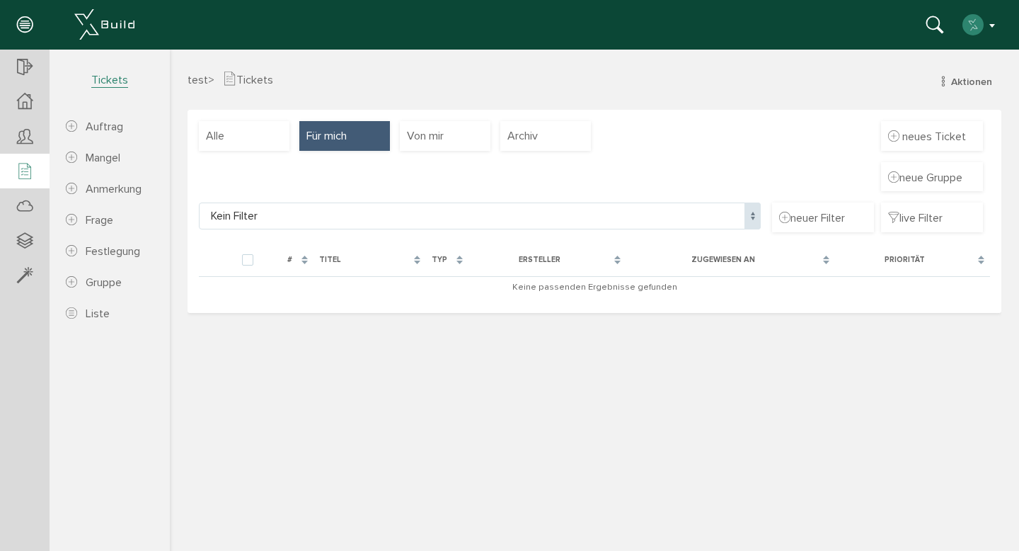
click at [980, 30] on img "button" at bounding box center [973, 24] width 23 height 23
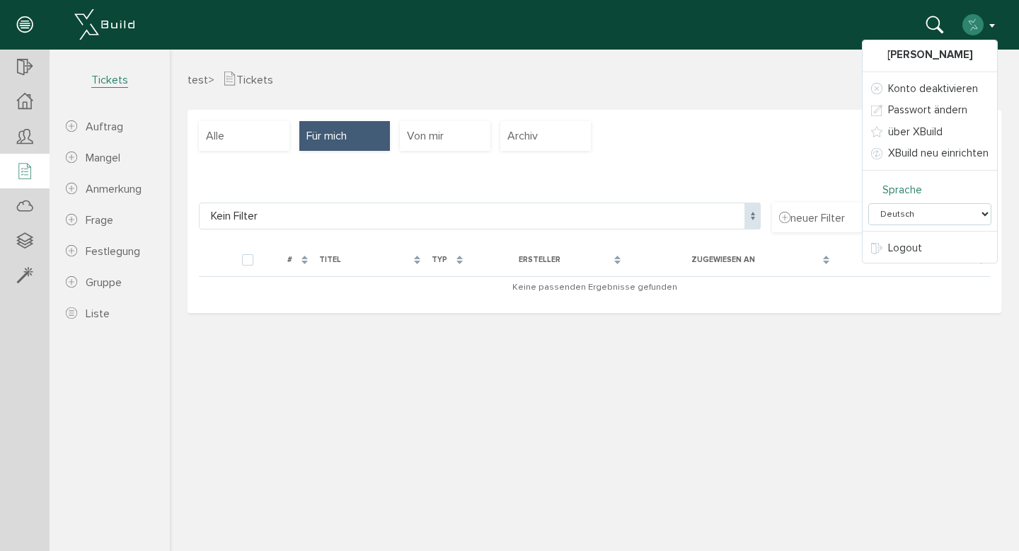
click at [941, 220] on select "Deutsch English Italiano Español Français" at bounding box center [929, 214] width 123 height 22
click at [869, 203] on select "Deutsch English Italiano Español Français" at bounding box center [929, 214] width 123 height 22
click at [925, 213] on select "Deutsch English Italiano Español Français" at bounding box center [929, 214] width 123 height 22
click at [869, 203] on select "Deutsch English Italiano Español Français" at bounding box center [929, 214] width 123 height 22
click at [930, 209] on select "Deutsch English Italiano Español Français" at bounding box center [929, 214] width 123 height 22
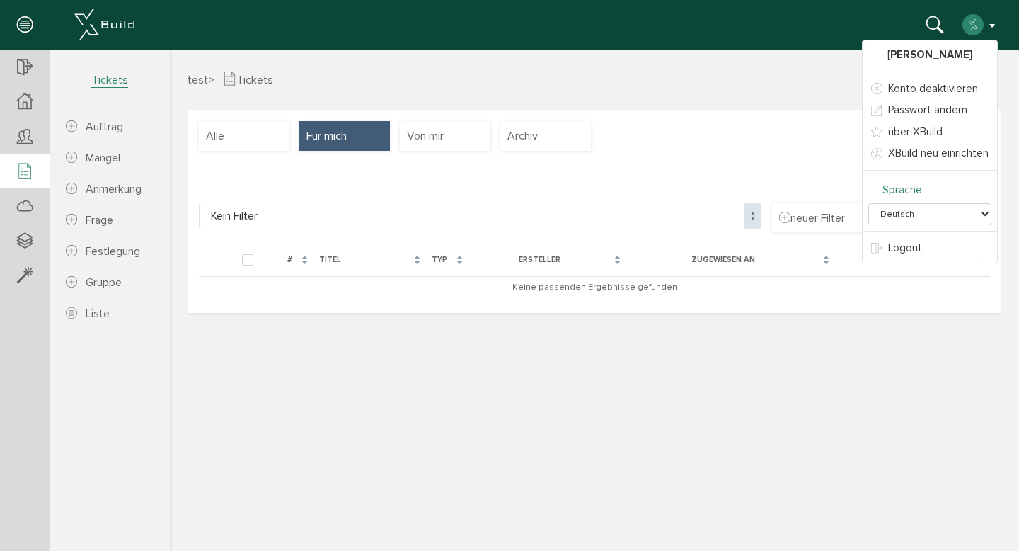
click at [869, 203] on select "Deutsch English Italiano Español Français" at bounding box center [929, 214] width 123 height 22
click at [925, 212] on select "Deutsch English Italiano Español Français" at bounding box center [929, 214] width 123 height 22
select select "en-US"
click at [869, 203] on select "Deutsch English Italiano Español Français" at bounding box center [929, 214] width 123 height 22
click at [720, 71] on h3 "test > Tickets Actions neuer Auftrag neuer Mangel neue Anmerkung neue Frage neu…" at bounding box center [595, 79] width 814 height 16
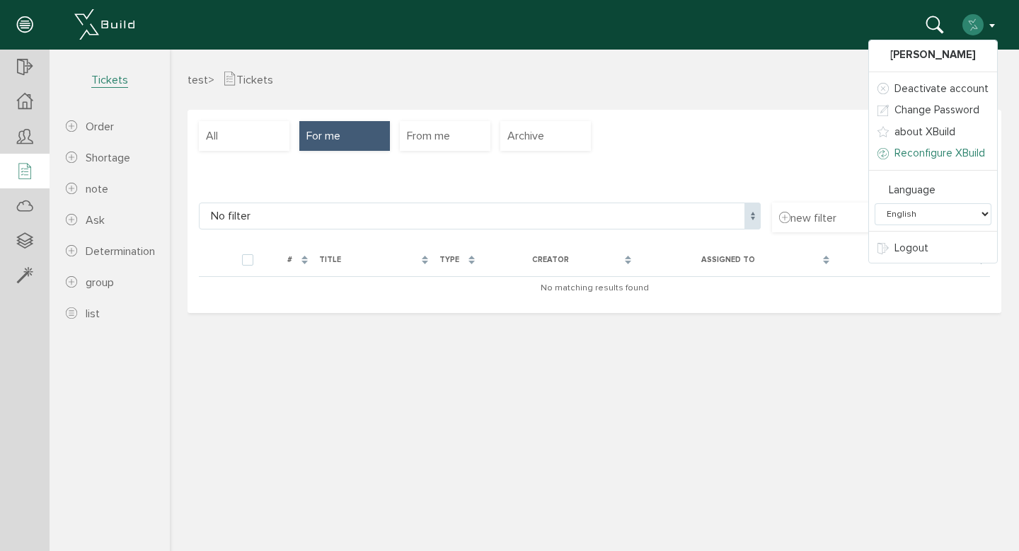
click at [916, 156] on font "Reconfigure XBuild" at bounding box center [940, 152] width 91 height 13
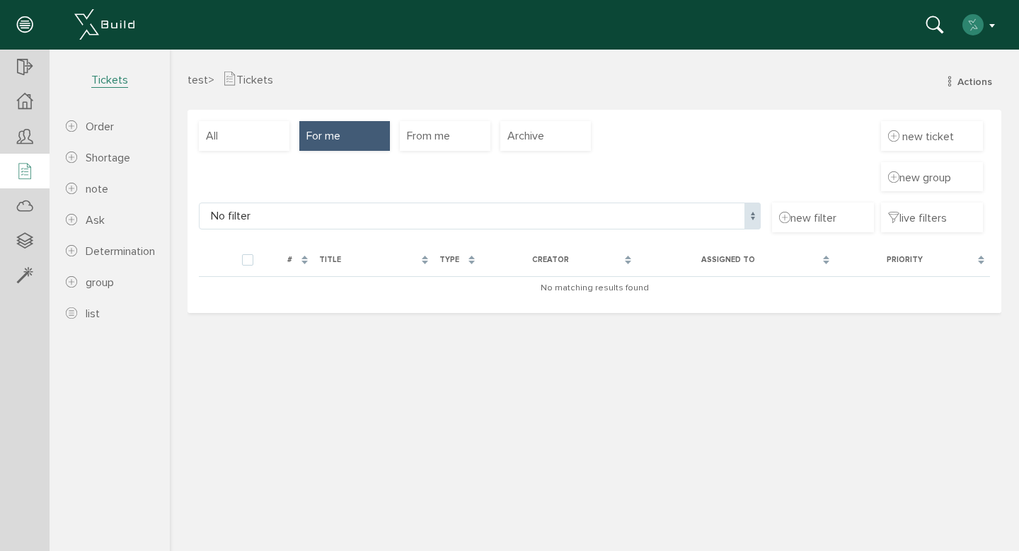
click at [991, 35] on button "button" at bounding box center [980, 24] width 36 height 21
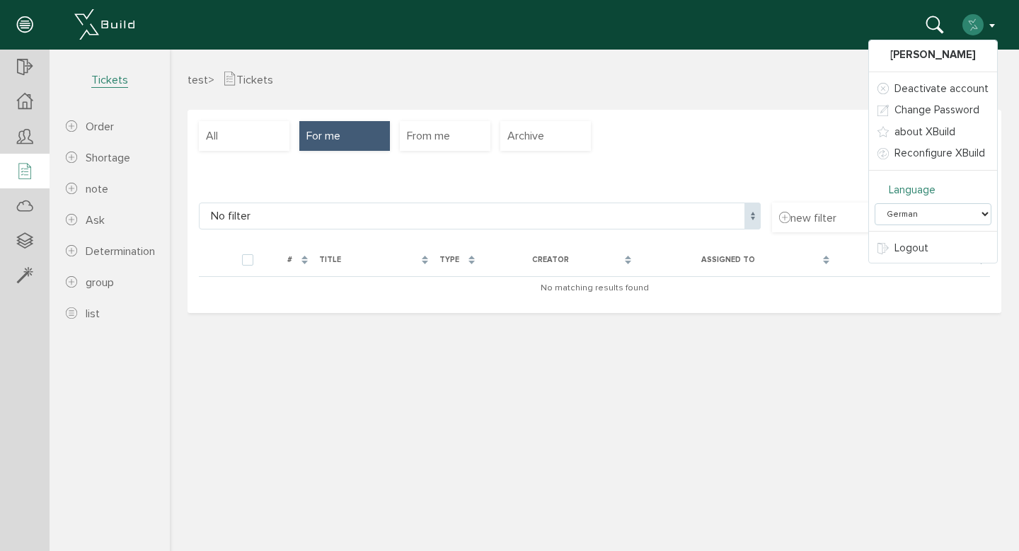
click at [947, 217] on select "German English Italian Spanish French" at bounding box center [933, 214] width 117 height 22
select select "en-US"
click at [878, 203] on select "German English Italian Spanish French" at bounding box center [933, 214] width 117 height 22
click at [810, 88] on div "test > Tickets Actions neuer Auftrag neuer Mangel neue Anmerkung neue Frage neu…" at bounding box center [594, 90] width 835 height 39
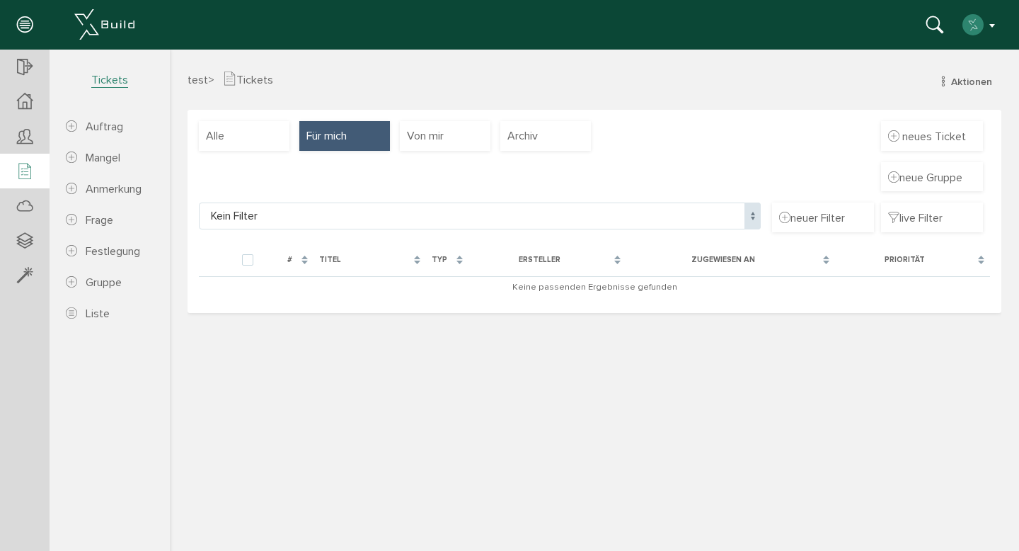
click at [992, 29] on button "button" at bounding box center [980, 24] width 36 height 21
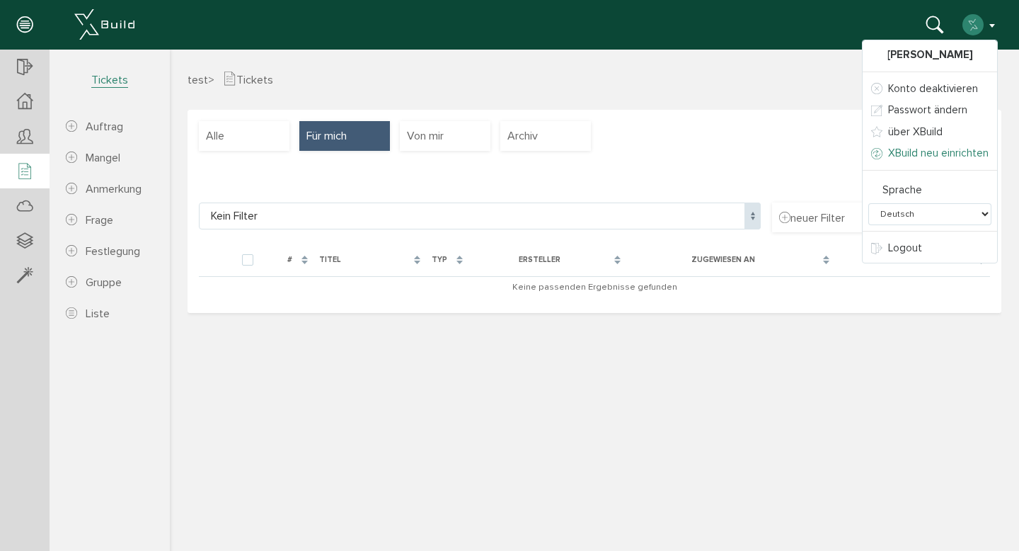
click at [932, 154] on span "XBuild neu einrichten" at bounding box center [938, 152] width 100 height 13
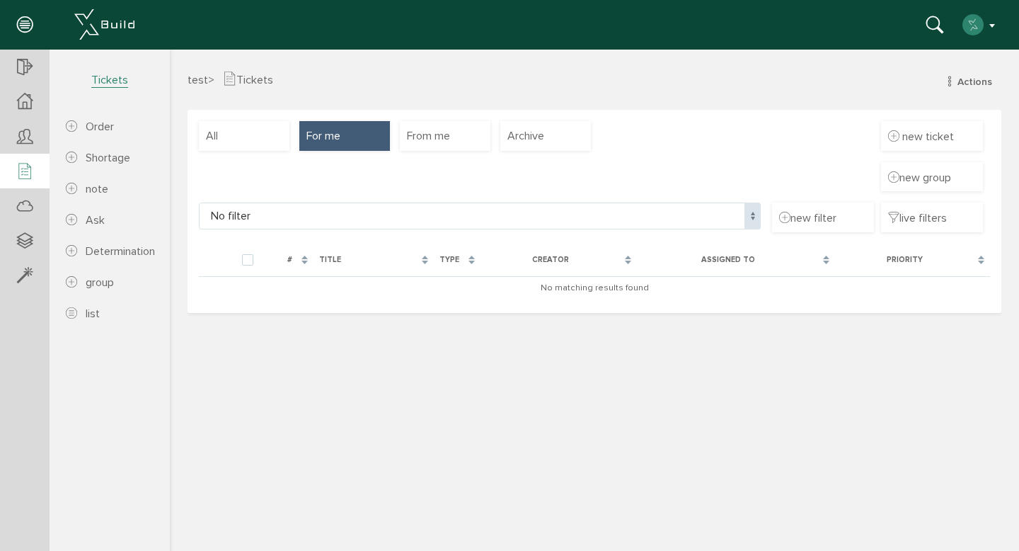
click at [994, 29] on button "button" at bounding box center [980, 24] width 36 height 21
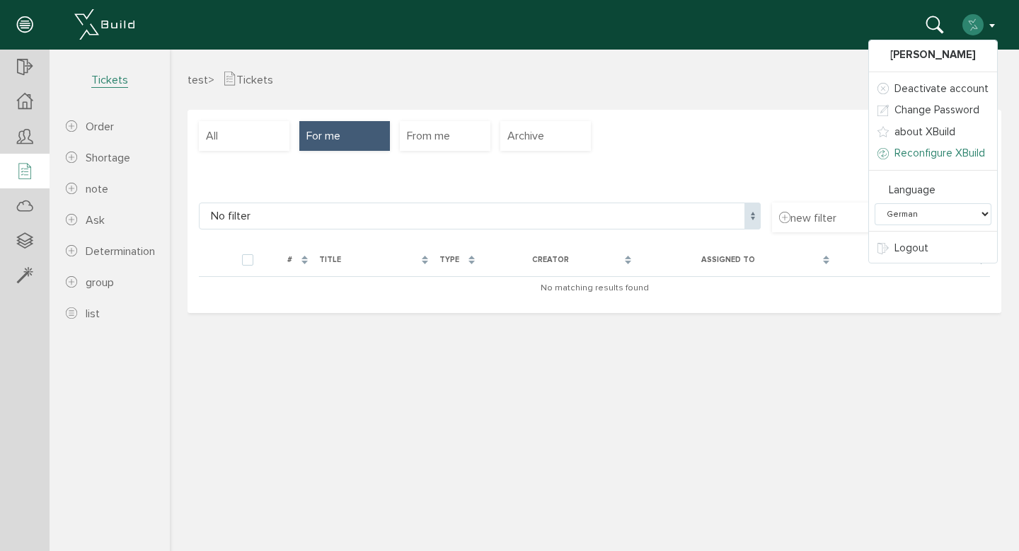
click at [955, 151] on font "Reconfigure XBuild" at bounding box center [940, 152] width 91 height 13
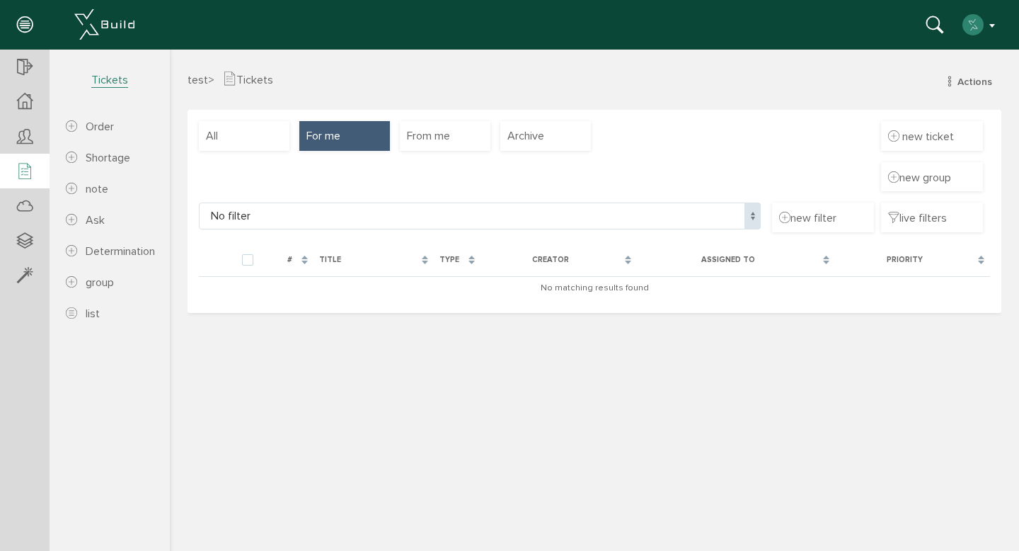
click at [992, 23] on button "button" at bounding box center [980, 24] width 36 height 21
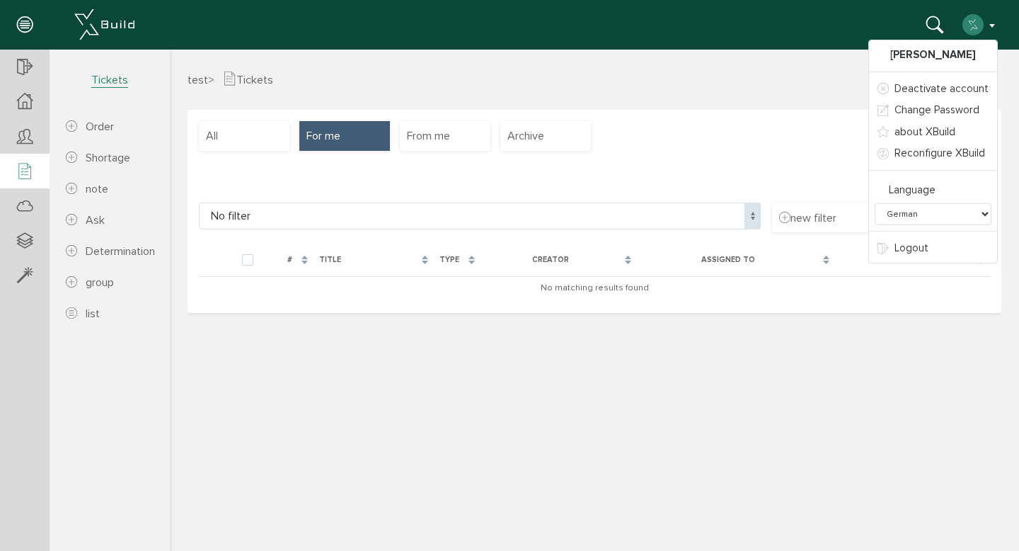
click at [783, 103] on div "test > Tickets Actions neuer Auftrag neuer Mangel neue Anmerkung neue Frage neu…" at bounding box center [594, 90] width 835 height 39
click at [974, 24] on img "button" at bounding box center [973, 24] width 23 height 23
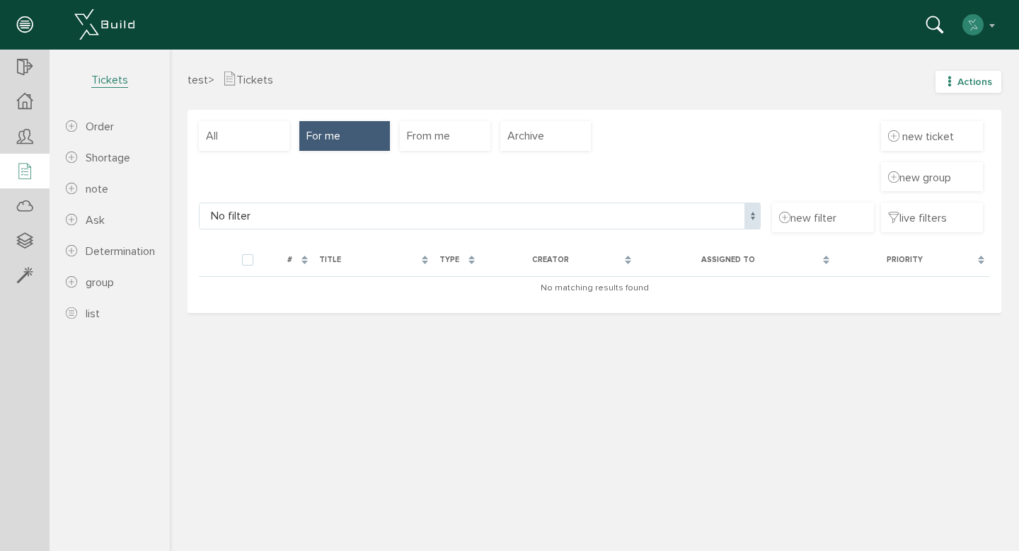
click at [965, 85] on font "Actions" at bounding box center [975, 82] width 35 height 12
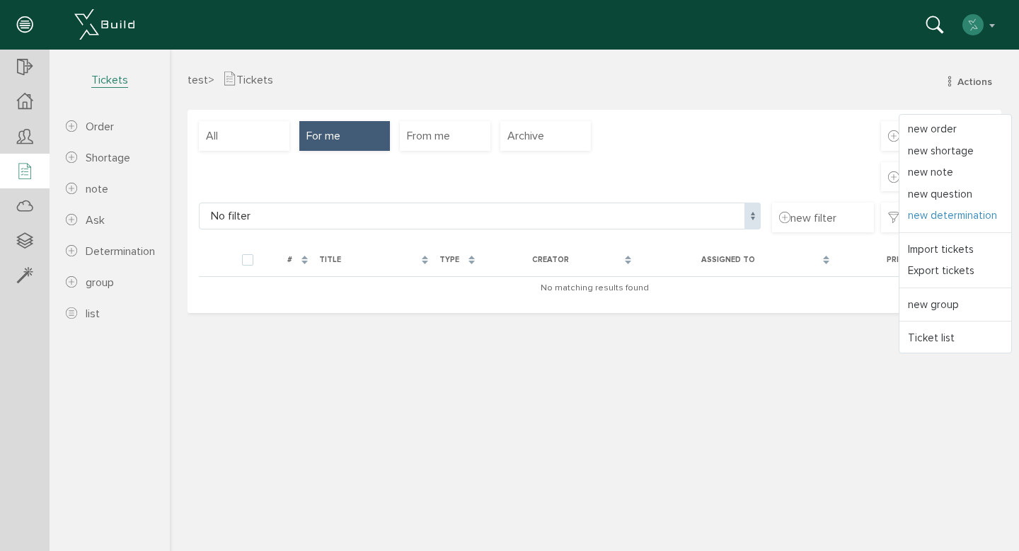
click at [948, 212] on font "new determination" at bounding box center [952, 215] width 89 height 13
click at [782, 90] on div "test > Tickets Actions new order new shortage new note new question new determi…" at bounding box center [594, 90] width 835 height 39
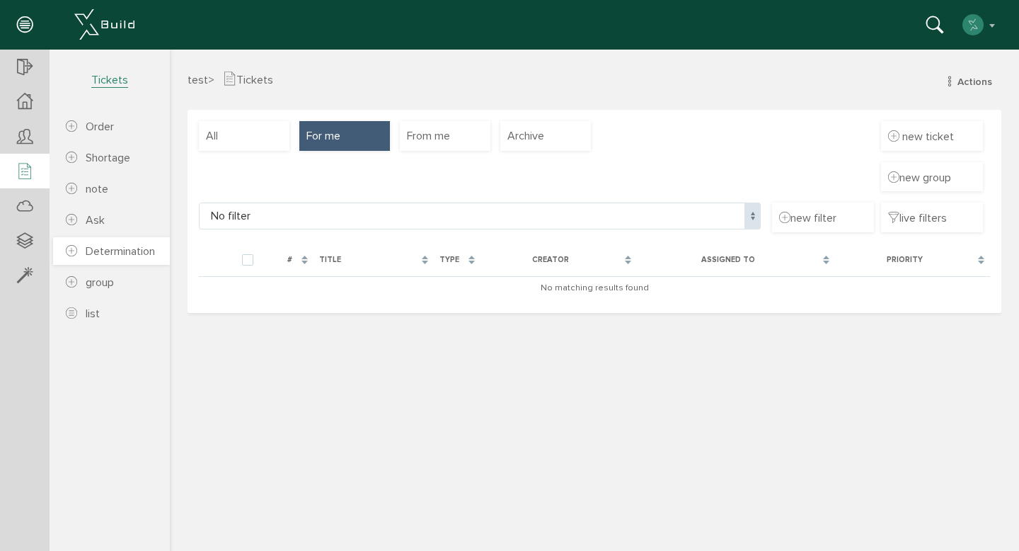
click at [103, 240] on link "Determination" at bounding box center [111, 251] width 117 height 28
click at [120, 255] on font "Determination" at bounding box center [120, 251] width 69 height 14
click at [71, 127] on icon at bounding box center [71, 127] width 11 height 14
click at [71, 154] on icon at bounding box center [71, 158] width 11 height 14
click at [70, 275] on link "group" at bounding box center [111, 282] width 117 height 28
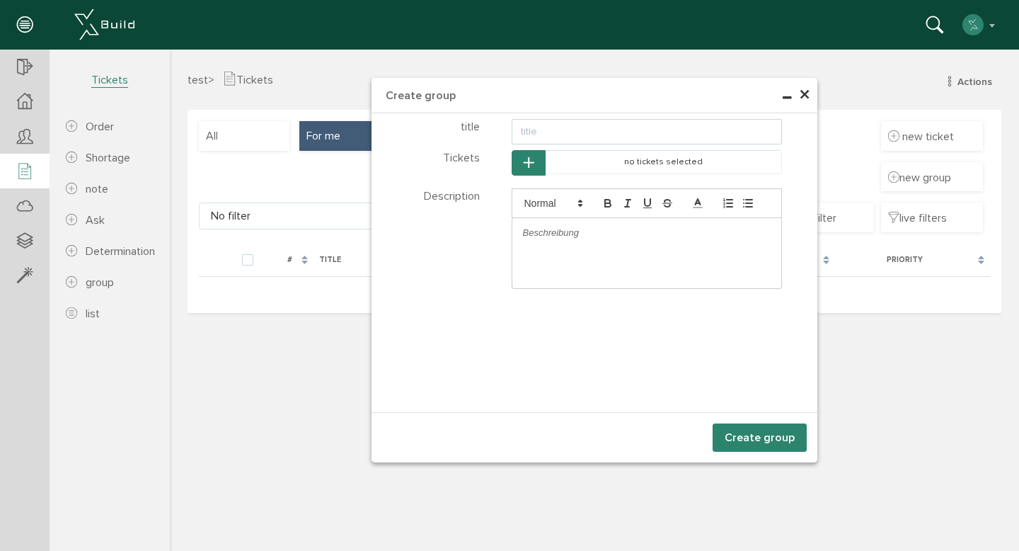
click at [532, 162] on icon "button" at bounding box center [529, 163] width 10 height 12
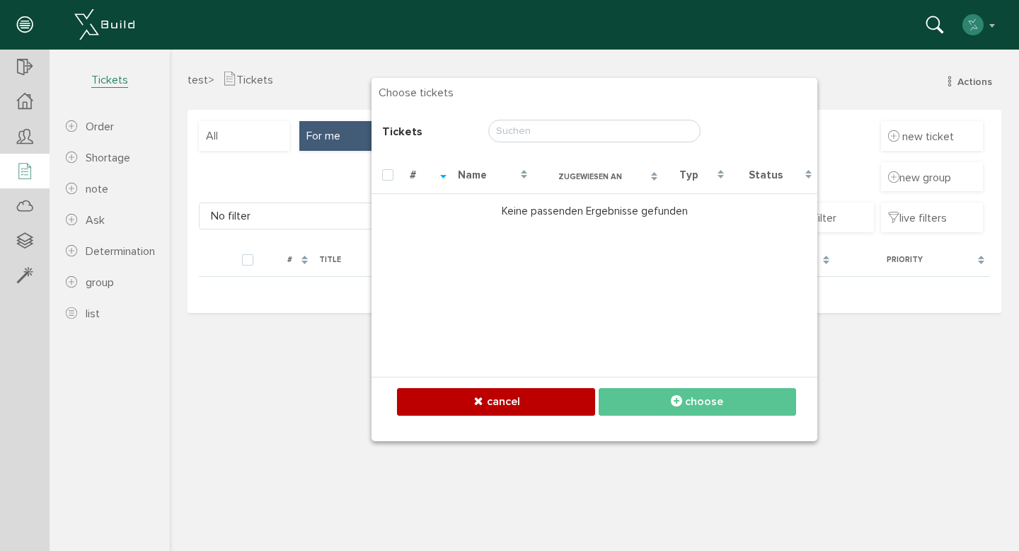
click at [639, 20] on div "[PERSON_NAME] Deactivate account Change Password about XBuild Reconfigure XBuil…" at bounding box center [504, 24] width 987 height 21
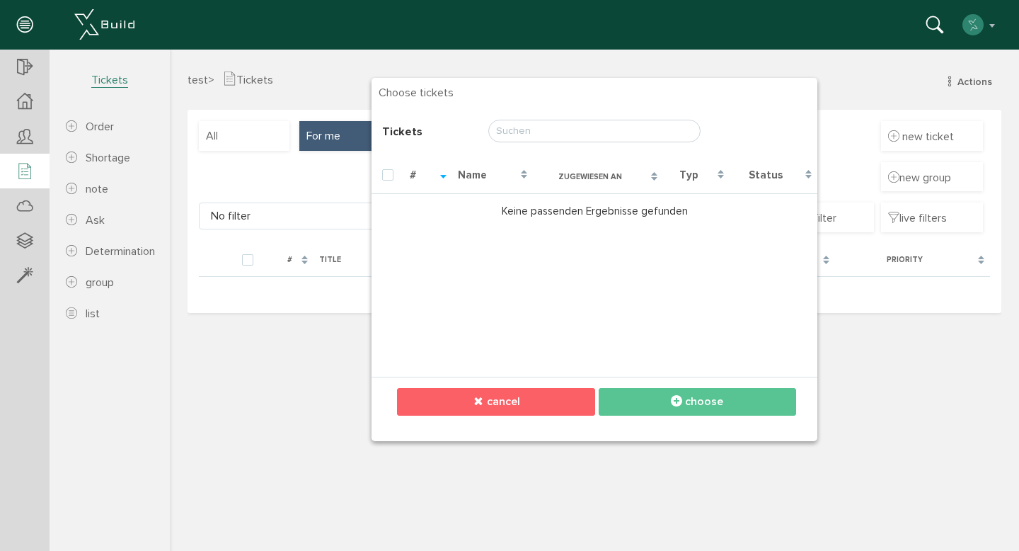
click at [459, 410] on button "cancel" at bounding box center [495, 402] width 197 height 28
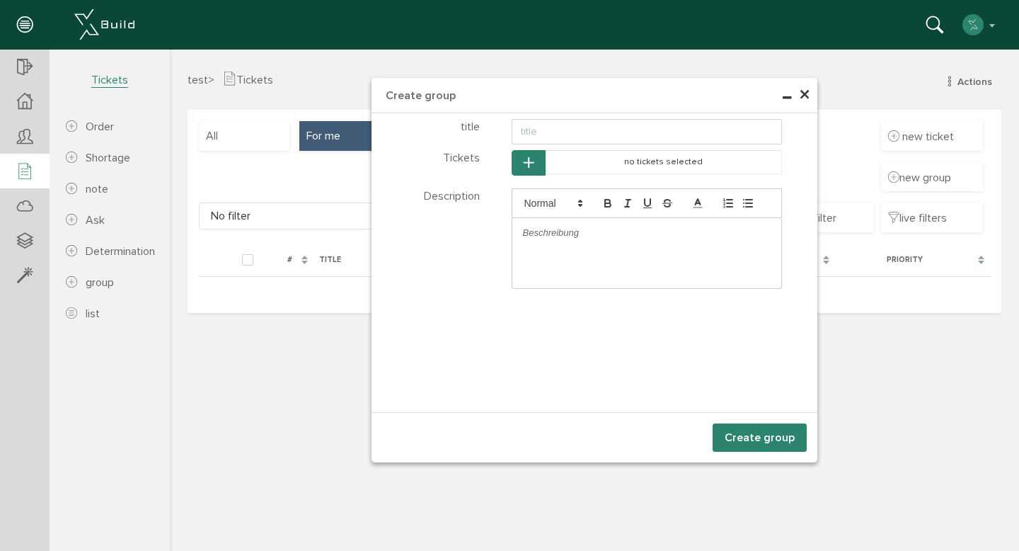
click at [804, 88] on font "×" at bounding box center [804, 95] width 11 height 28
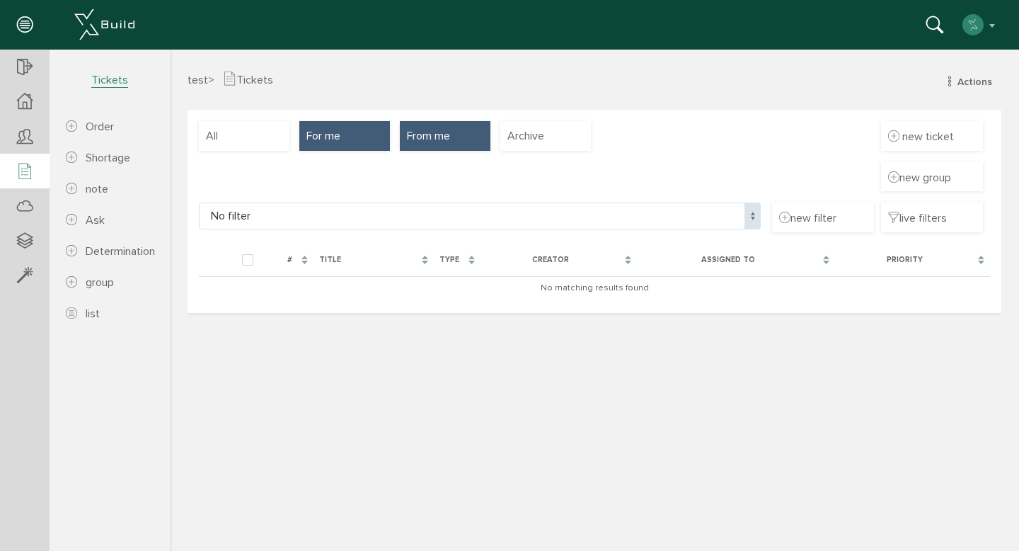
click at [441, 139] on font "From me" at bounding box center [428, 136] width 43 height 14
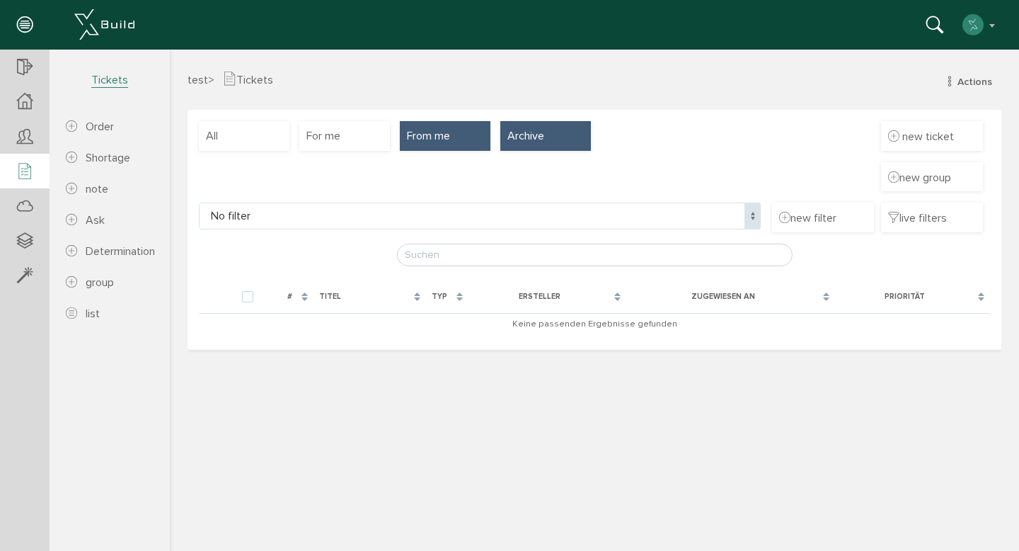
click at [511, 142] on font "Archive" at bounding box center [525, 136] width 37 height 14
click at [93, 246] on font "Determination" at bounding box center [120, 251] width 69 height 14
click at [76, 247] on span "Determination" at bounding box center [110, 251] width 89 height 14
click at [85, 217] on span "Ask" at bounding box center [85, 220] width 39 height 14
click at [90, 176] on link "note" at bounding box center [111, 189] width 117 height 28
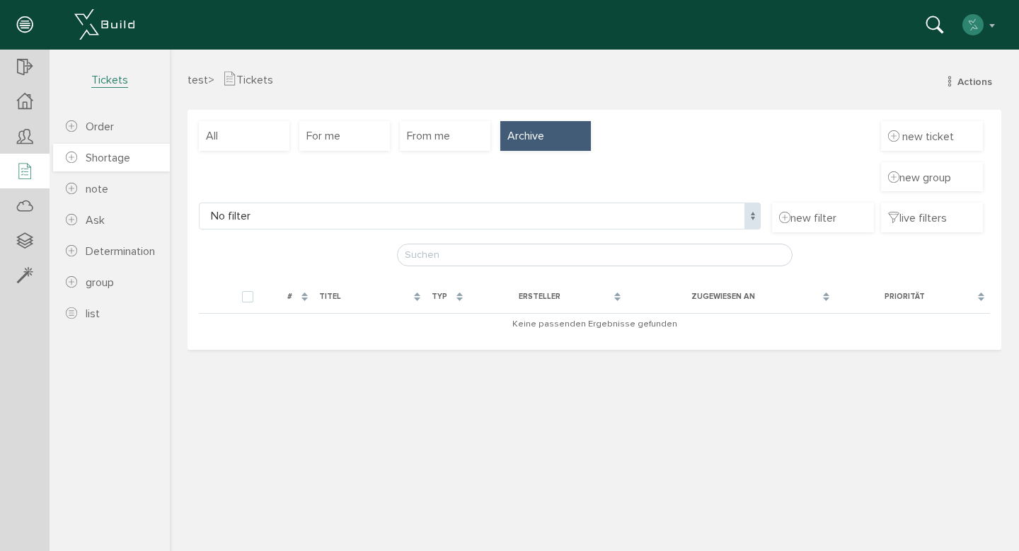
click at [93, 164] on font "Shortage" at bounding box center [108, 158] width 45 height 14
click at [91, 121] on font "Order" at bounding box center [100, 127] width 28 height 14
click at [87, 289] on font "group" at bounding box center [100, 282] width 28 height 14
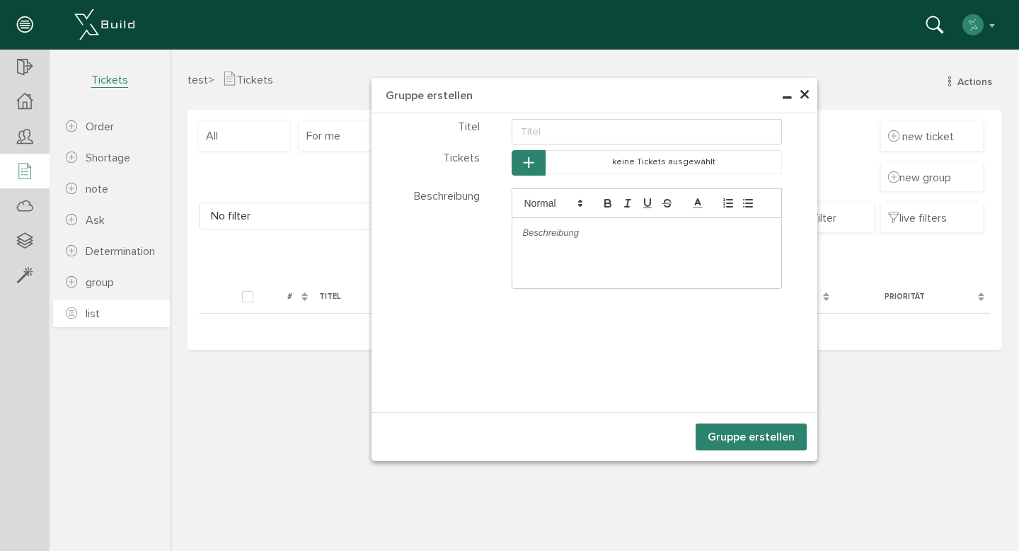
click at [84, 310] on span "list" at bounding box center [83, 313] width 34 height 14
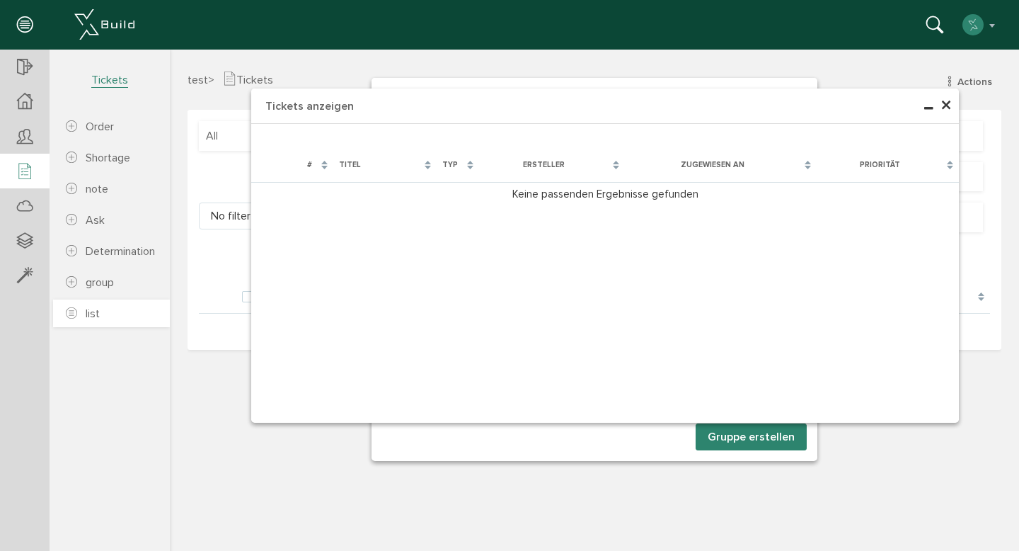
click at [84, 310] on span "list" at bounding box center [83, 313] width 34 height 14
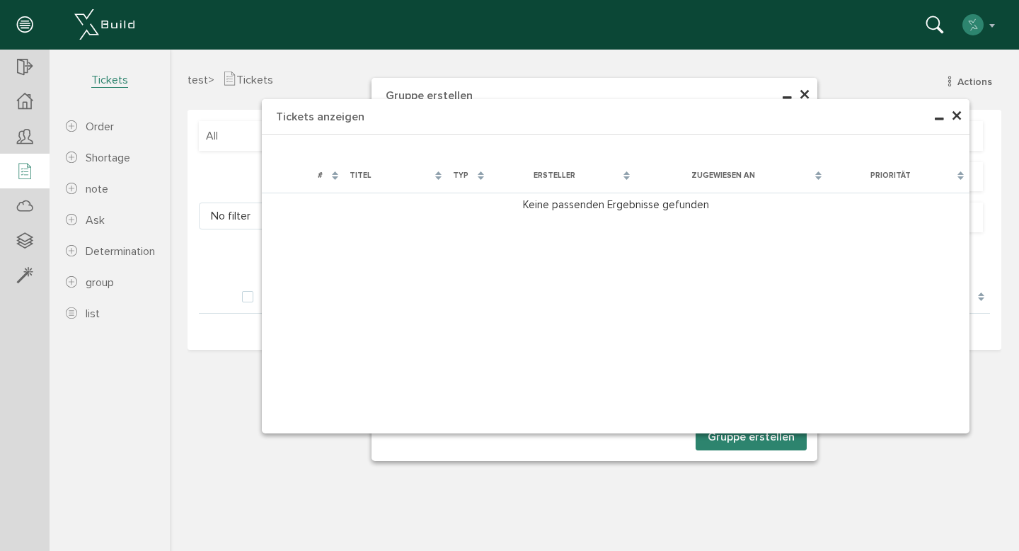
click at [723, 203] on td "Keine passenden Ergebnisse gefunden" at bounding box center [616, 205] width 708 height 24
click at [957, 115] on font "×" at bounding box center [956, 117] width 11 height 28
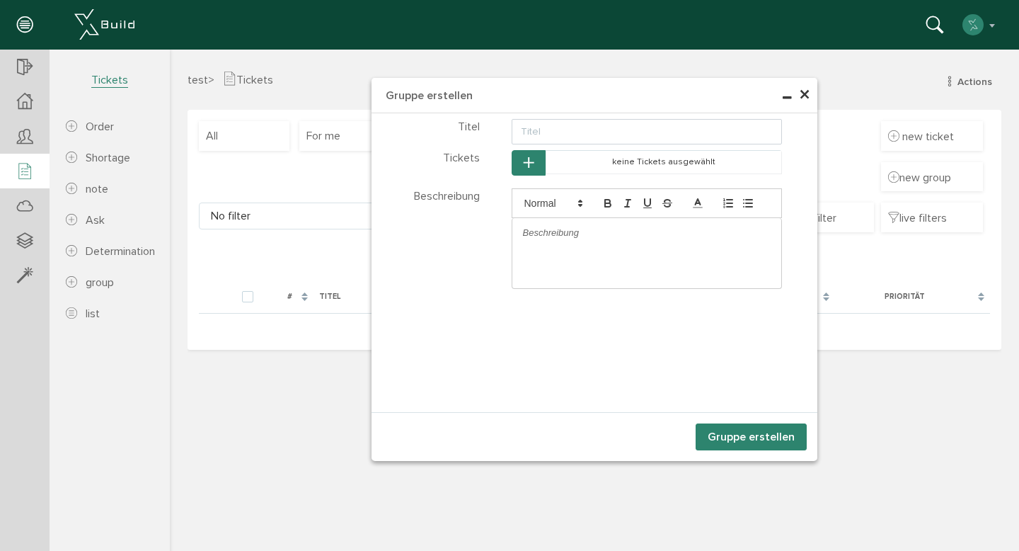
click at [812, 91] on h4 "Gruppe erstellen" at bounding box center [595, 95] width 446 height 35
click at [802, 91] on span "×" at bounding box center [804, 95] width 11 height 28
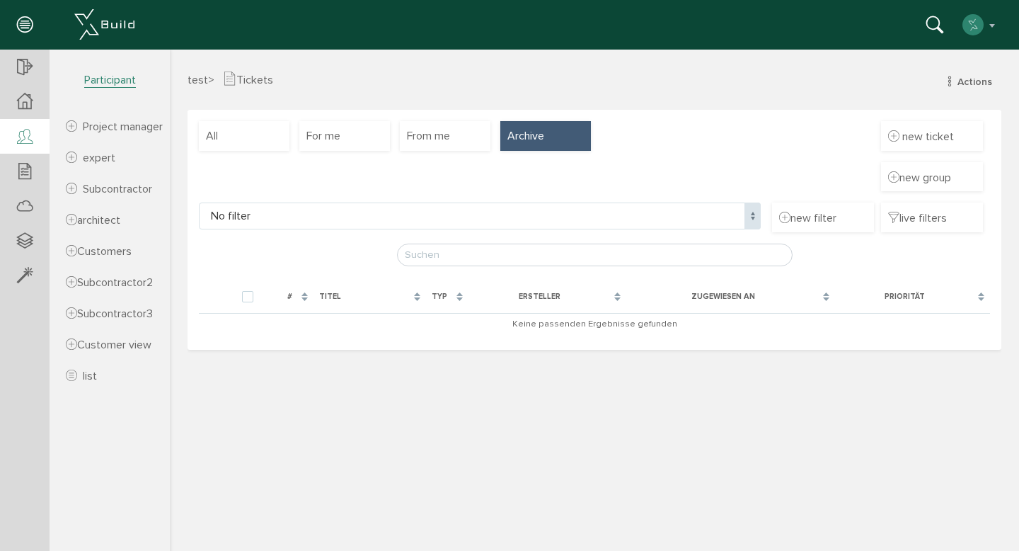
click at [39, 139] on div at bounding box center [25, 137] width 50 height 36
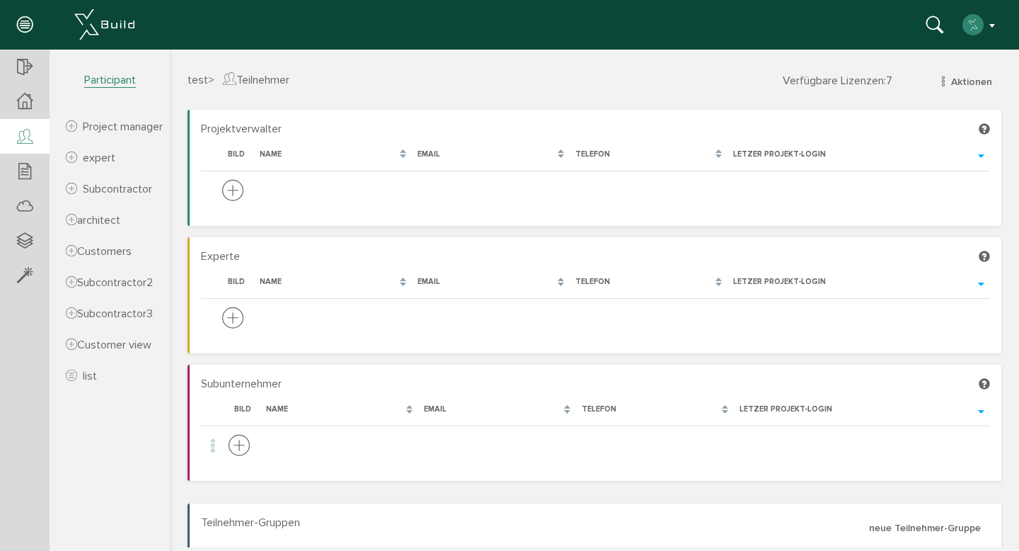
click at [994, 29] on button "button" at bounding box center [980, 24] width 36 height 21
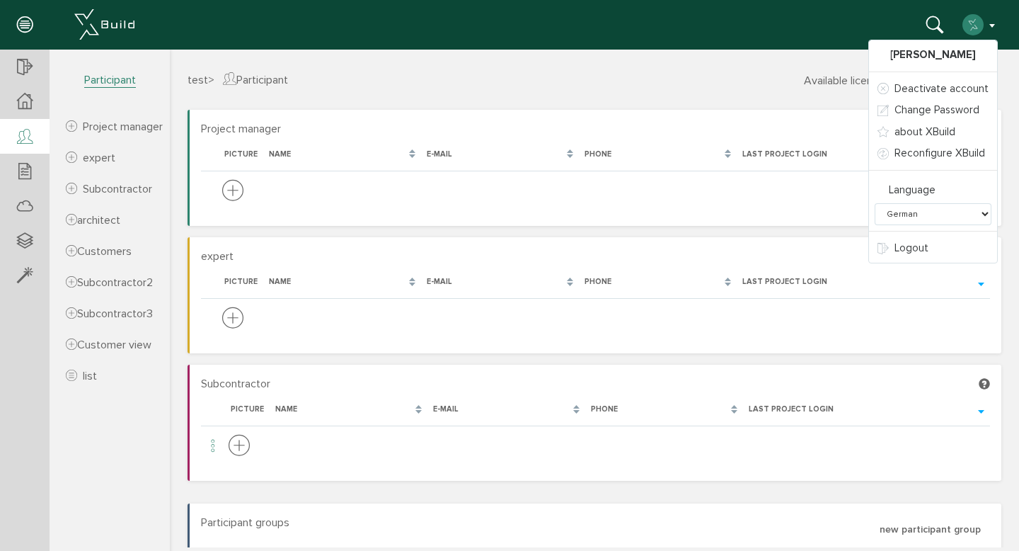
click at [644, 66] on div "test > Participant Available licenses : 7 Actions new project manager new exper…" at bounding box center [594, 299] width 849 height 498
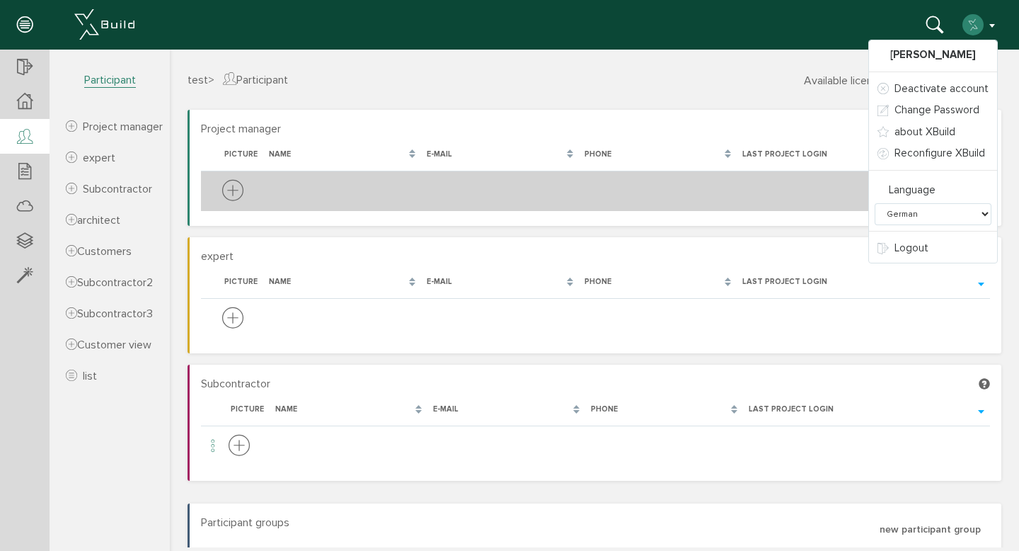
click at [224, 193] on icon at bounding box center [232, 191] width 21 height 26
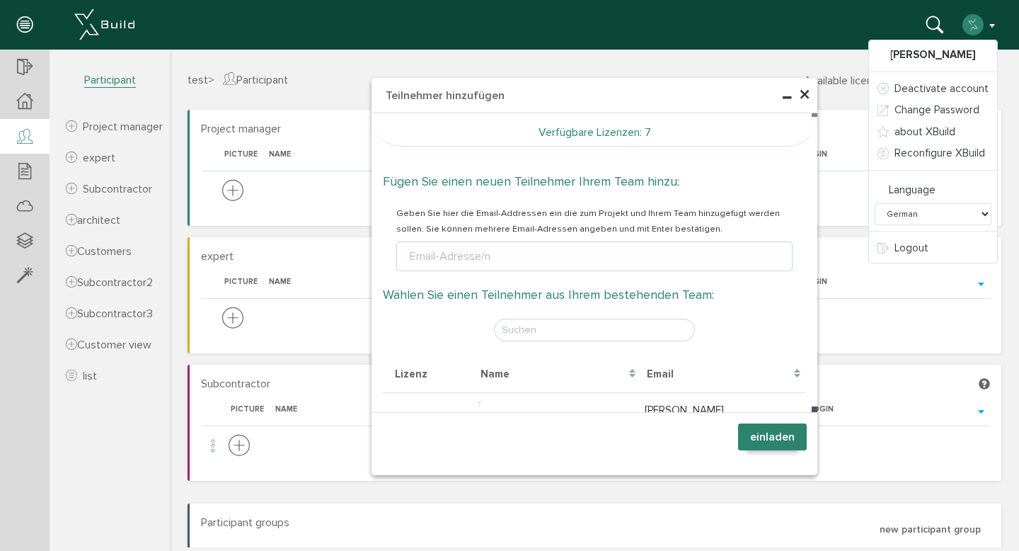
click at [271, 233] on div "× Teilnehmer hinzufügen Verfügbare Lizenzen : 7 Fügen Sie einen neuen Teilnehme…" at bounding box center [594, 299] width 849 height 498
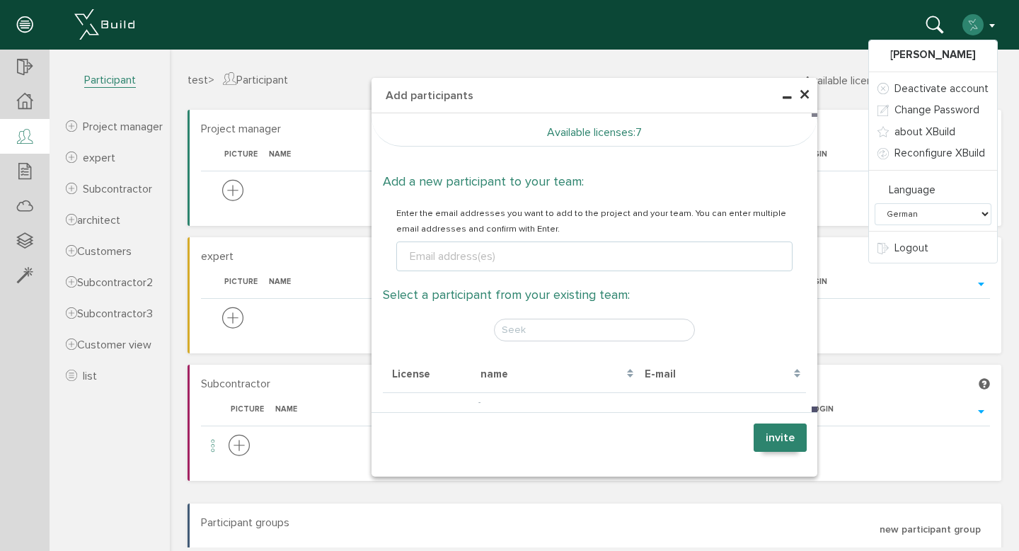
click at [799, 98] on font "×" at bounding box center [804, 95] width 11 height 28
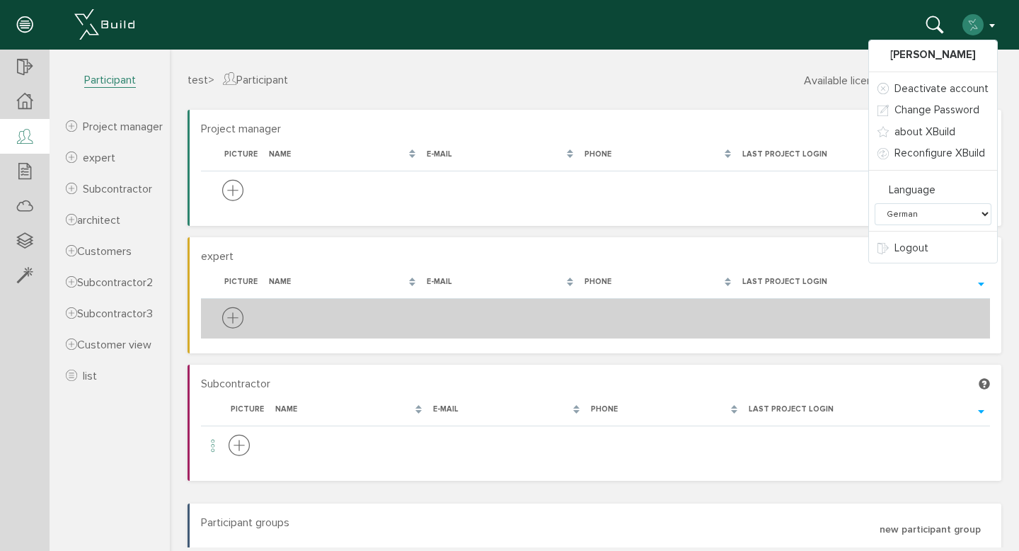
click at [228, 312] on icon at bounding box center [232, 319] width 21 height 26
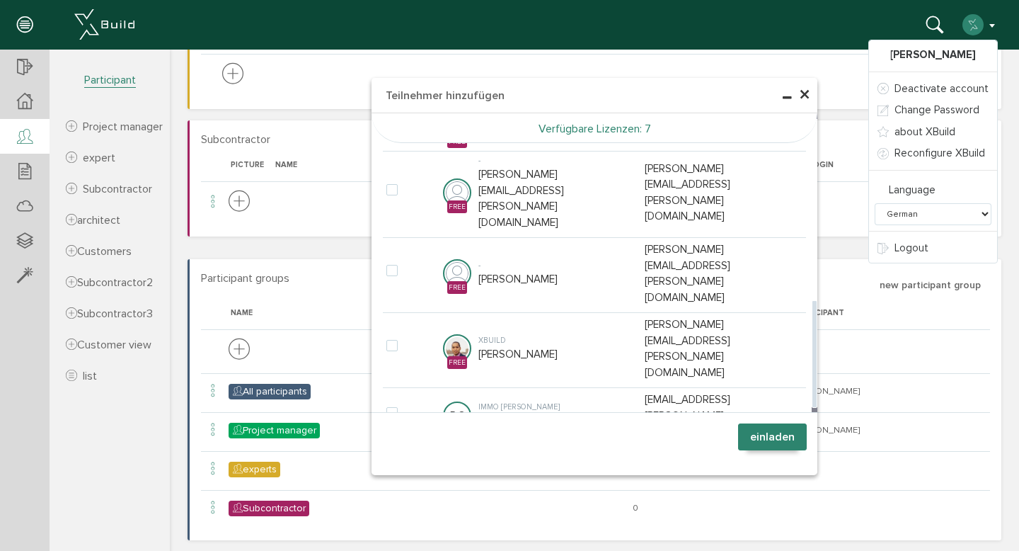
scroll to position [251, 0]
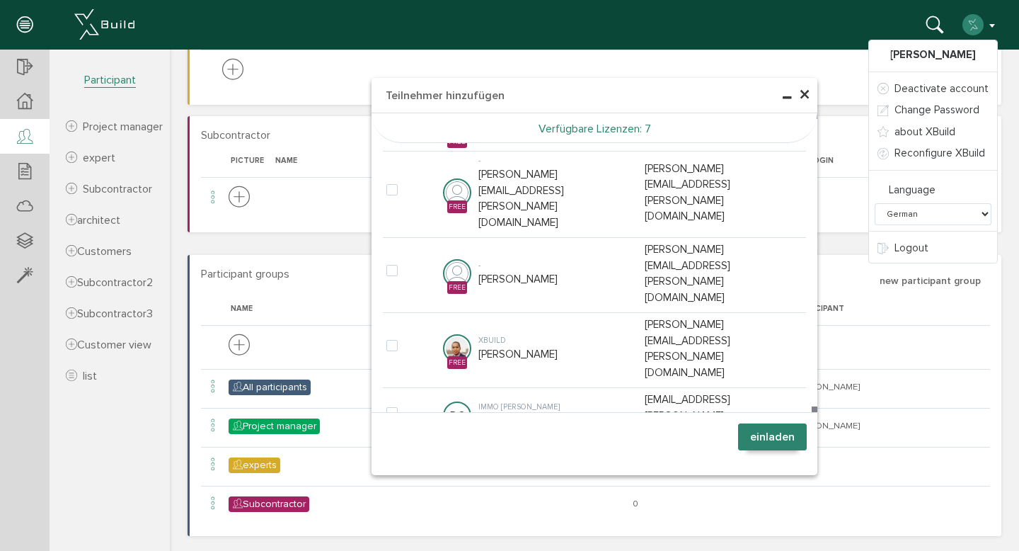
click at [800, 94] on span "×" at bounding box center [804, 95] width 11 height 28
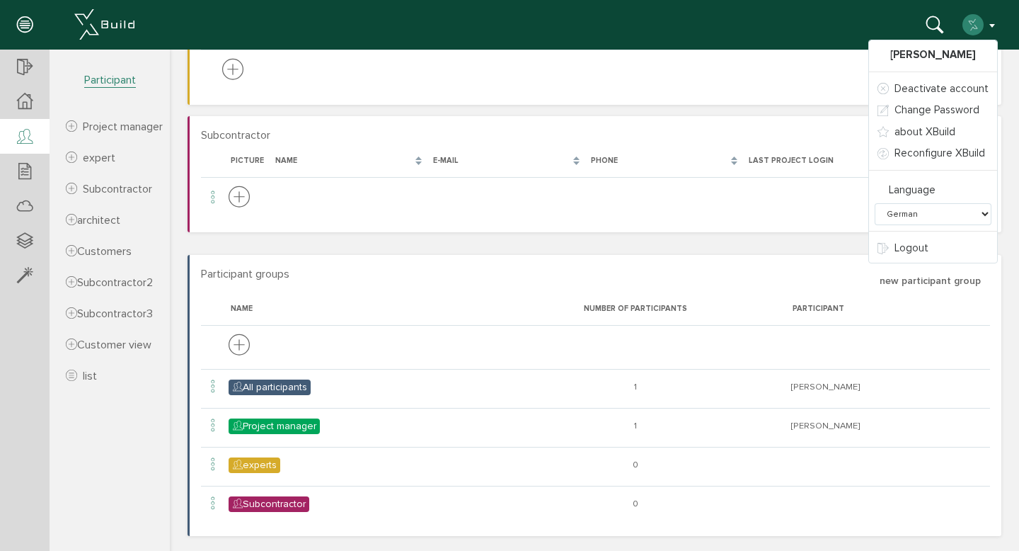
click at [711, 116] on section "Subcontractor Loading, please wait... Picture name E-mail phone Last project lo…" at bounding box center [595, 174] width 814 height 116
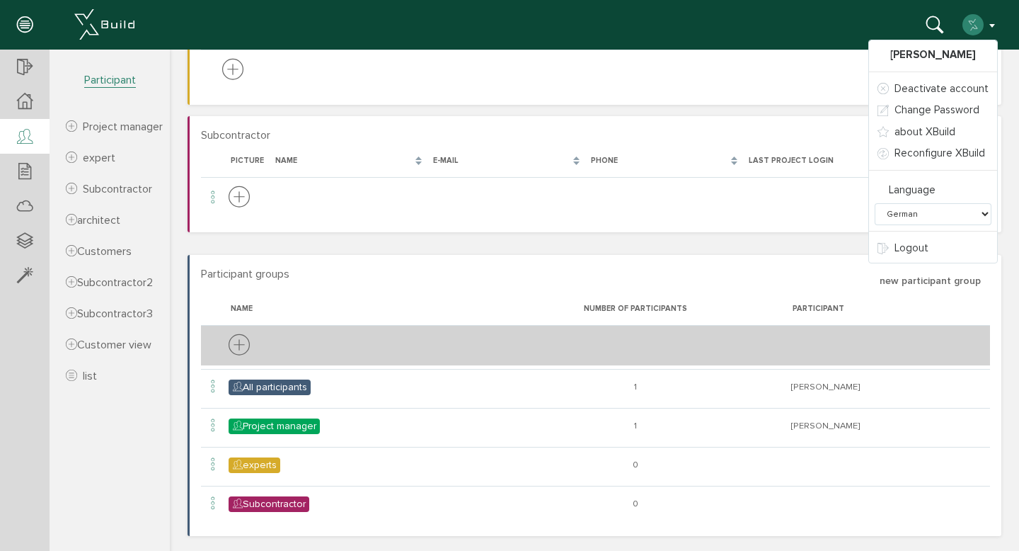
click at [236, 346] on icon at bounding box center [239, 346] width 21 height 26
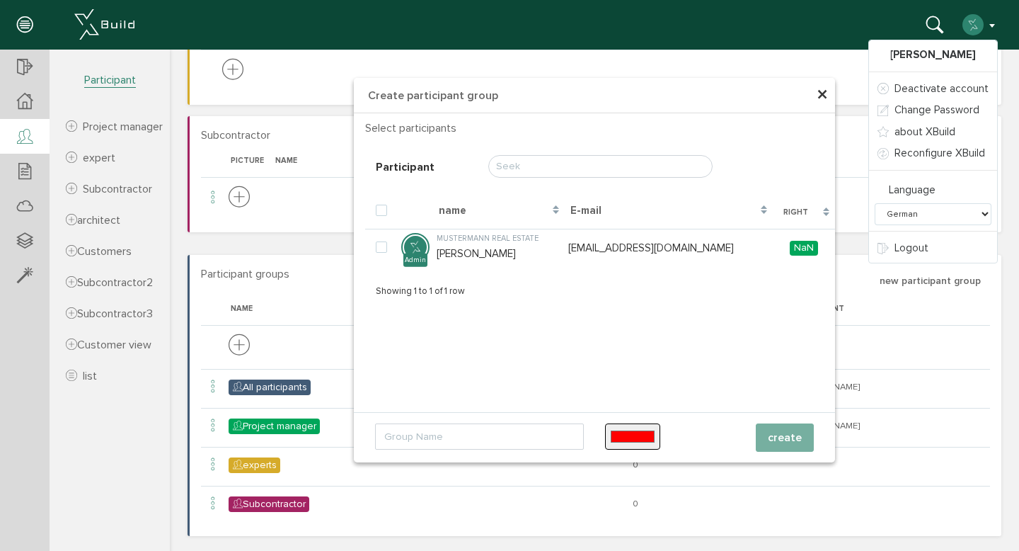
click at [810, 93] on h4 "Create participant group" at bounding box center [594, 95] width 481 height 35
click at [971, 37] on div "[PERSON_NAME] Deactivate account Change Password about XBuild Reconfigure XBuil…" at bounding box center [504, 25] width 987 height 28
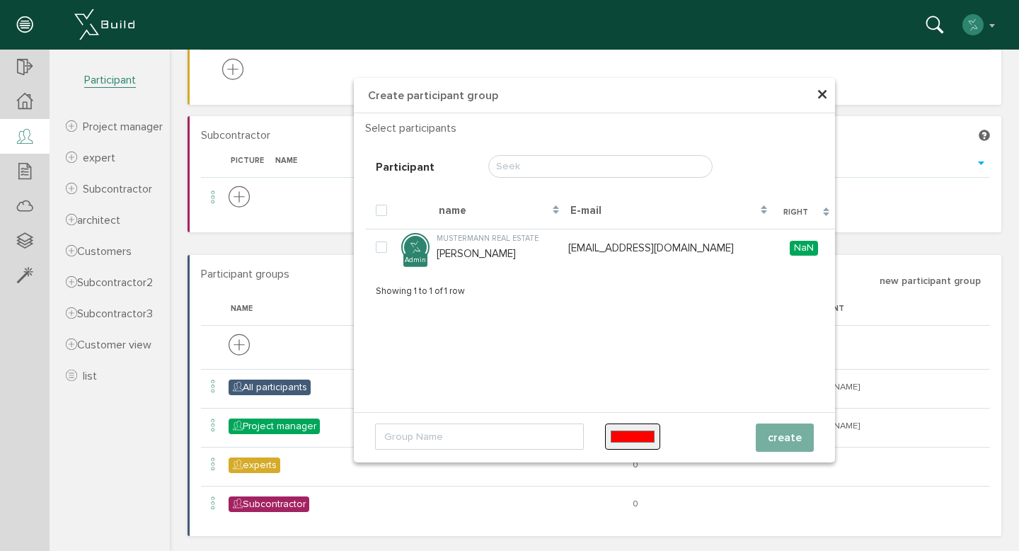
click at [821, 91] on font "×" at bounding box center [822, 95] width 11 height 28
